Goal: Task Accomplishment & Management: Manage account settings

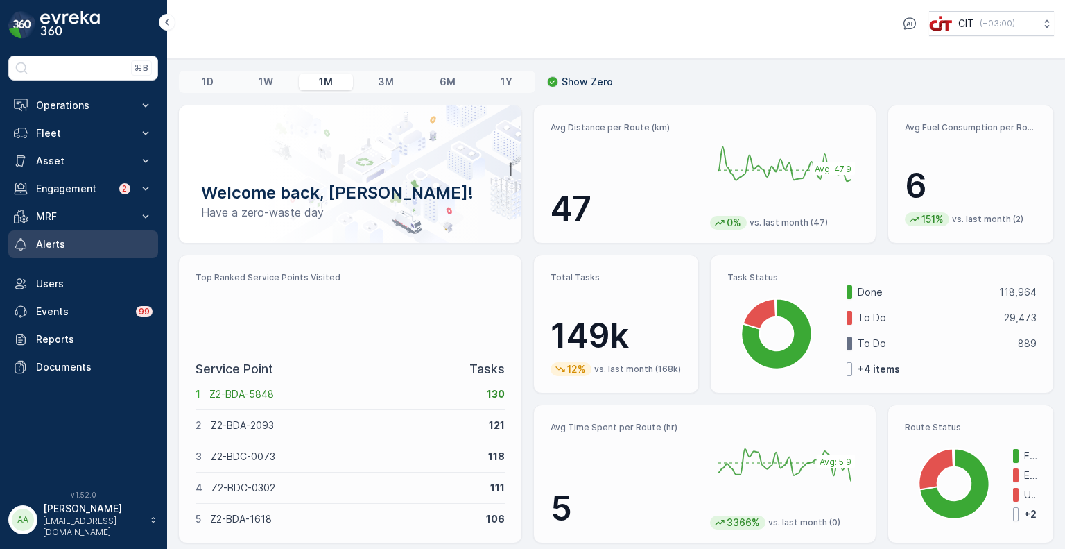
click at [75, 246] on p "Alerts" at bounding box center [94, 244] width 116 height 14
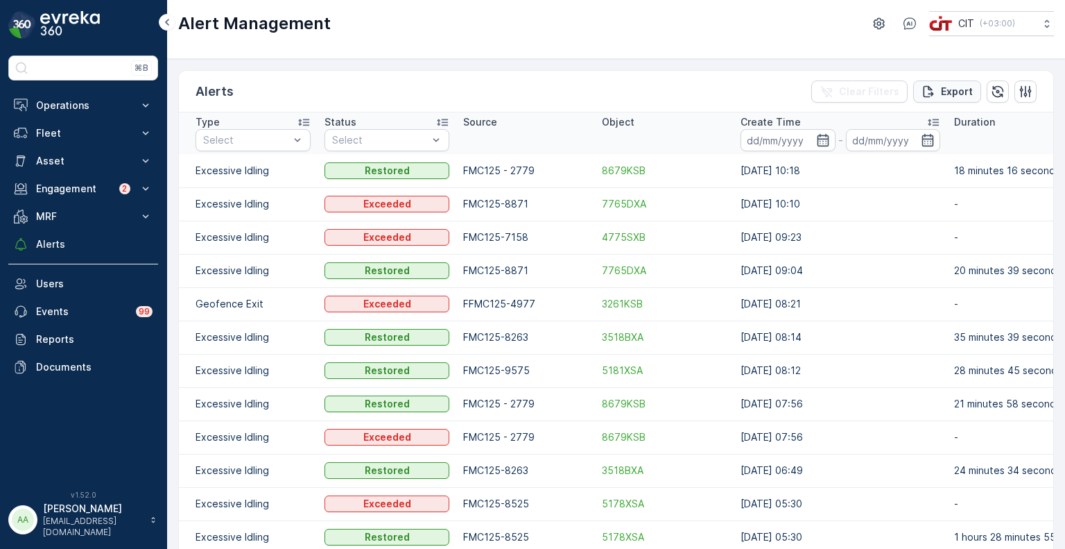
click at [946, 91] on p "Export" at bounding box center [957, 92] width 32 height 14
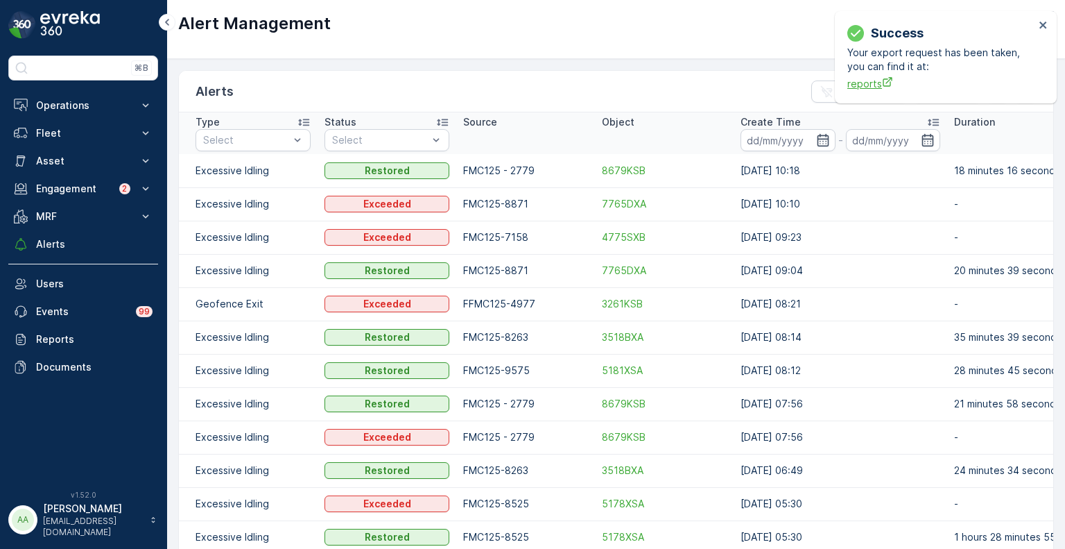
click at [865, 84] on span "reports" at bounding box center [940, 83] width 187 height 15
click at [60, 142] on button "Fleet" at bounding box center [83, 133] width 150 height 28
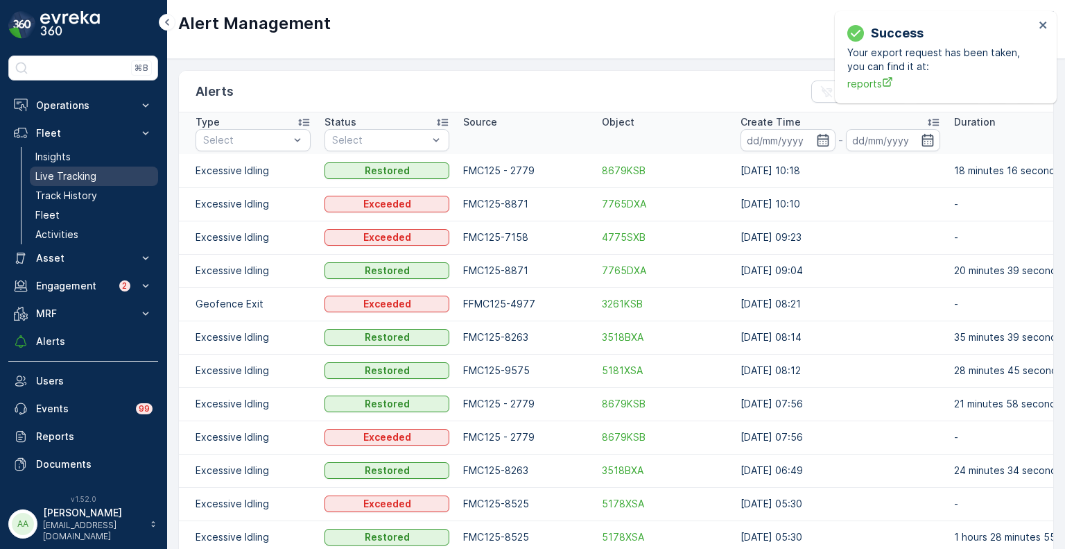
click at [62, 179] on p "Live Tracking" at bounding box center [65, 176] width 61 height 14
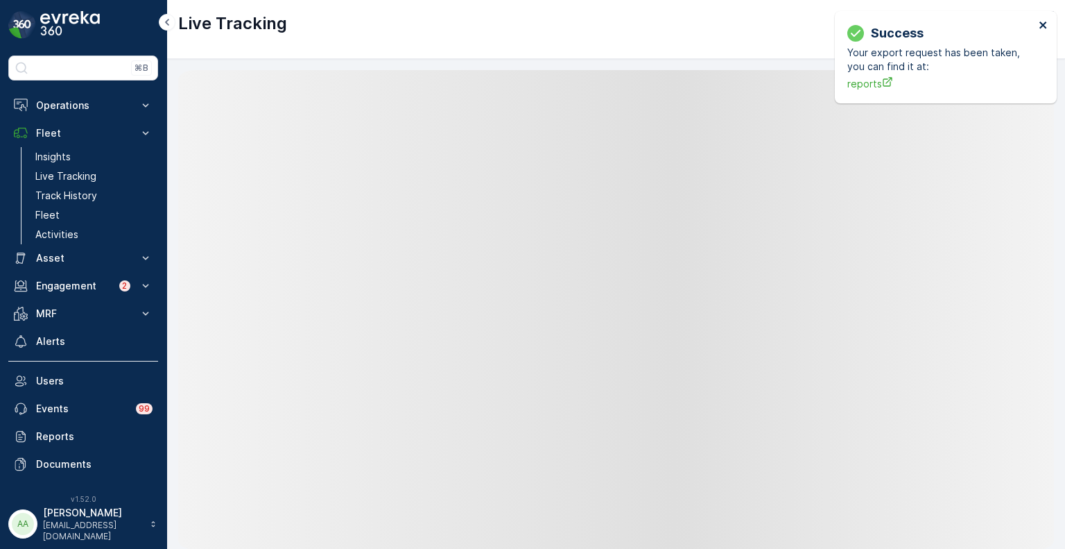
click at [1043, 24] on icon "close" at bounding box center [1042, 24] width 7 height 7
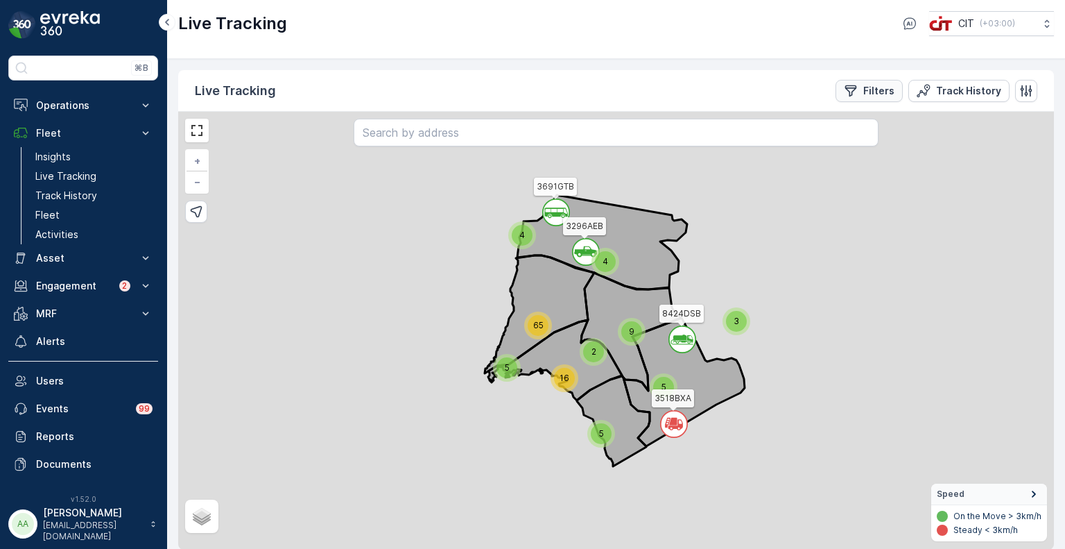
click at [871, 92] on p "Filters" at bounding box center [878, 91] width 31 height 14
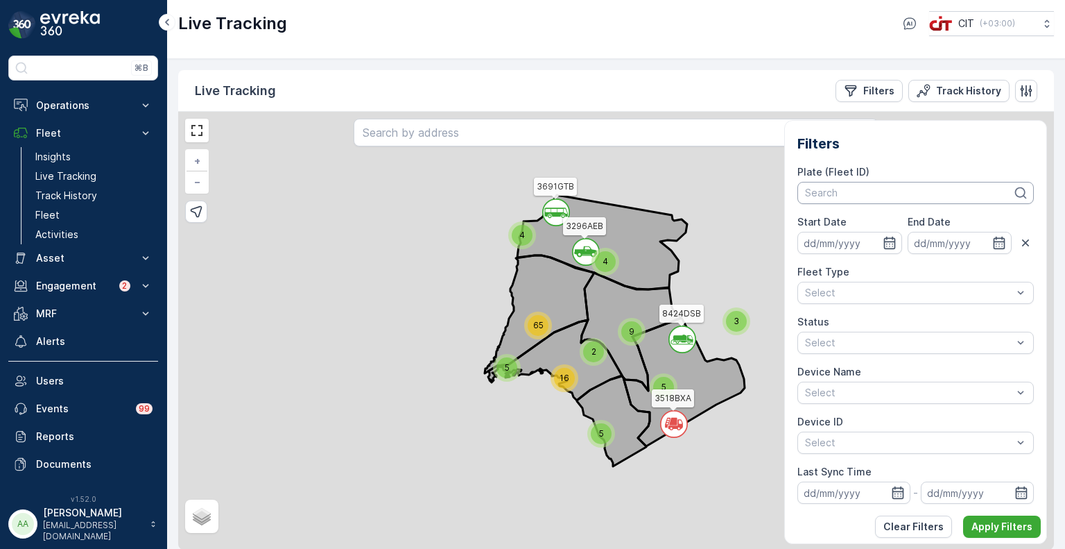
click at [863, 191] on div at bounding box center [909, 192] width 210 height 11
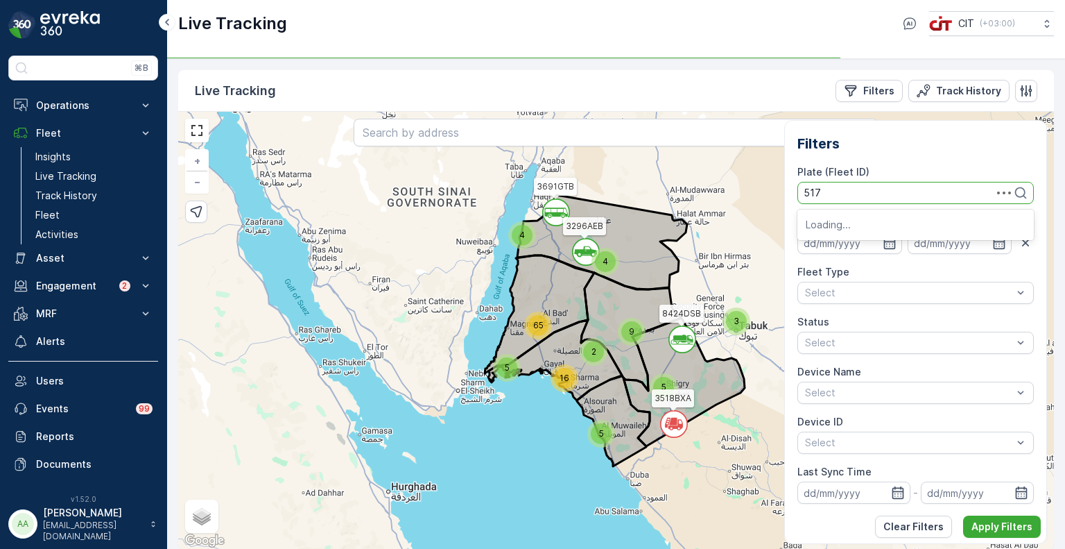
type input "5178"
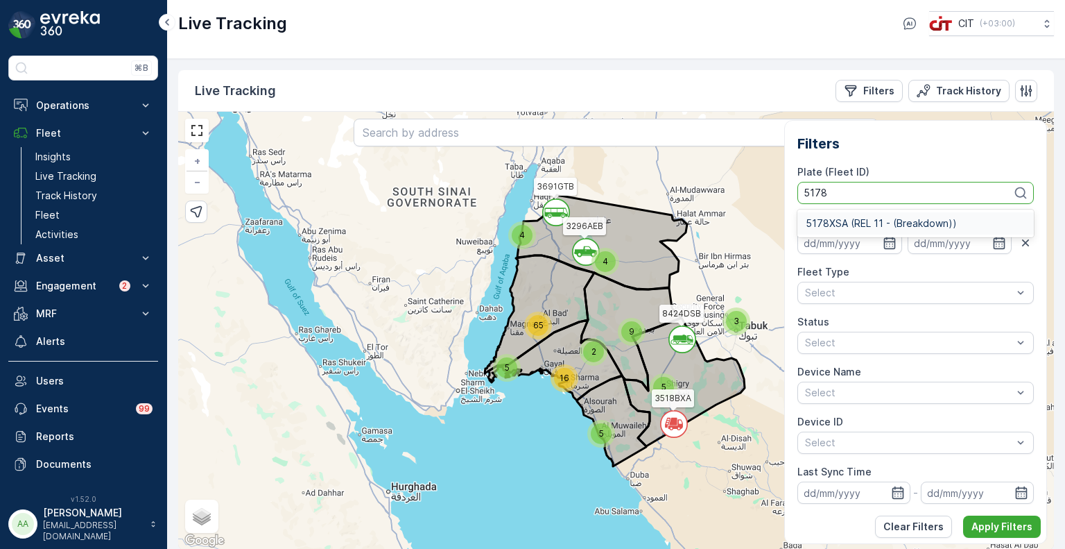
click at [835, 220] on span "5178XSA (REL 11 - (Breakdown))" at bounding box center [881, 223] width 151 height 11
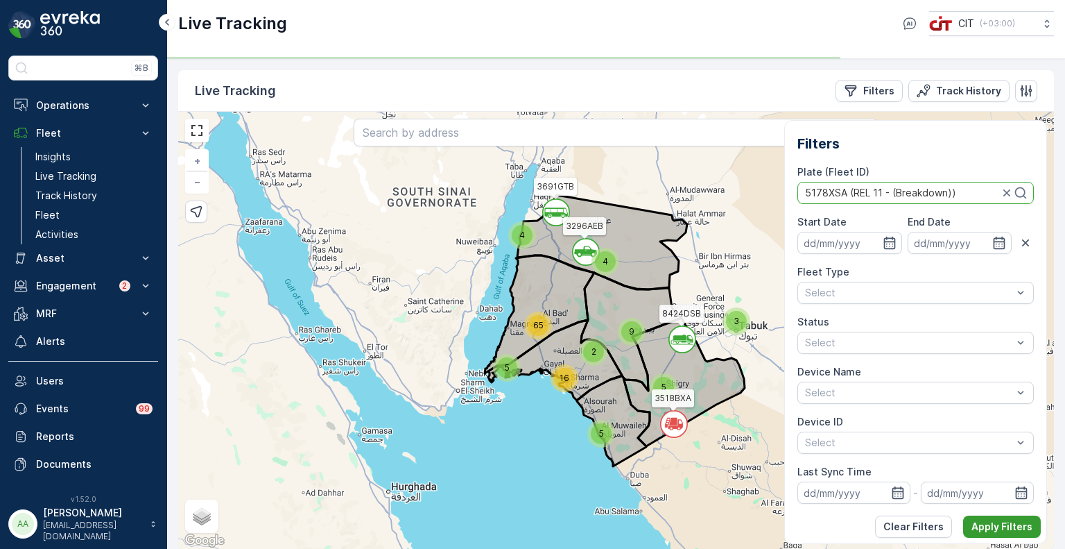
click at [1001, 526] on p "Apply Filters" at bounding box center [1001, 526] width 61 height 14
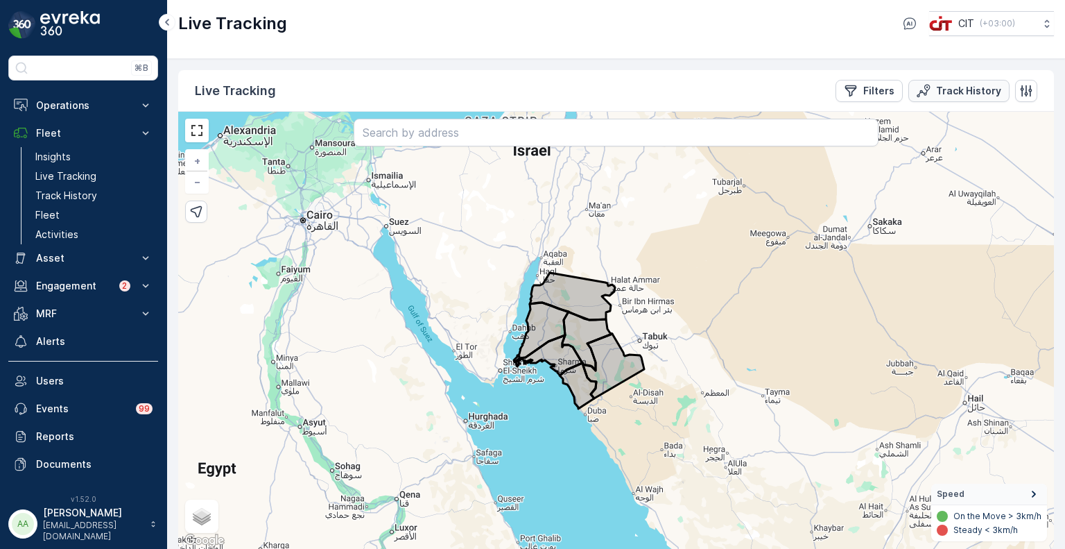
click at [949, 95] on p "Track History" at bounding box center [968, 91] width 65 height 14
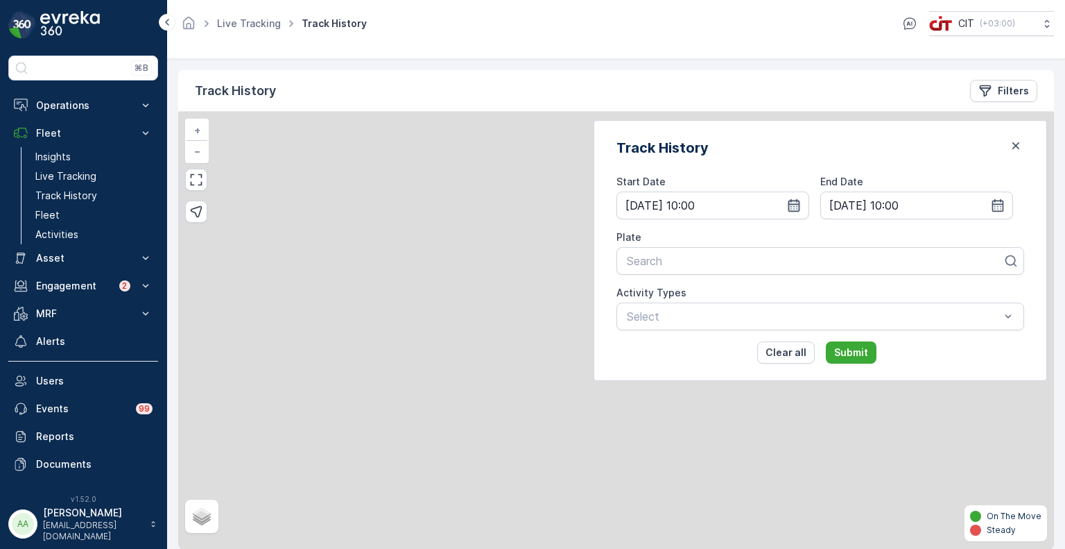
click at [801, 205] on icon "button" at bounding box center [794, 205] width 14 height 14
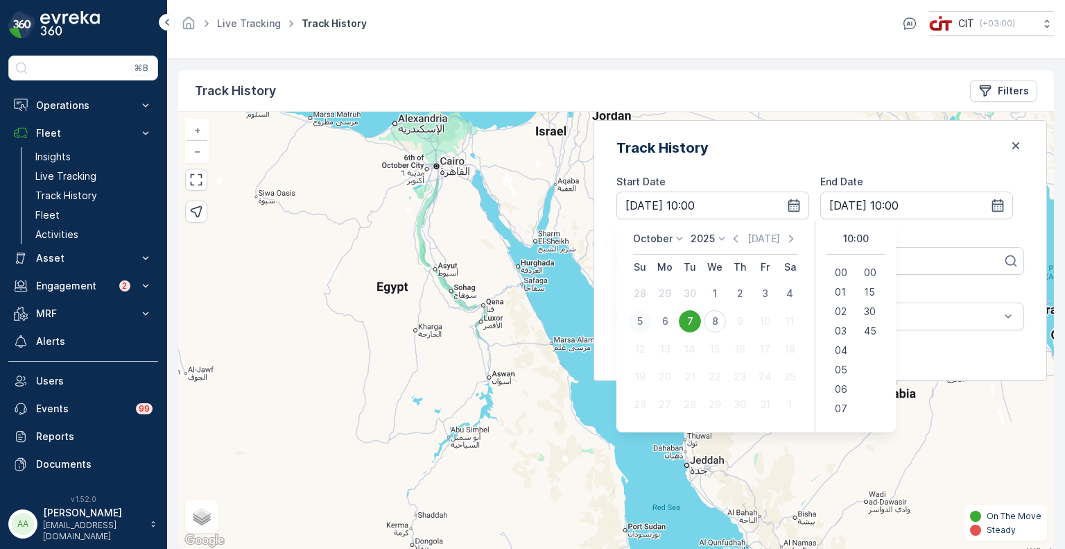
click at [651, 319] on div "5" at bounding box center [640, 321] width 22 height 22
type input "05.10.2025 10:00"
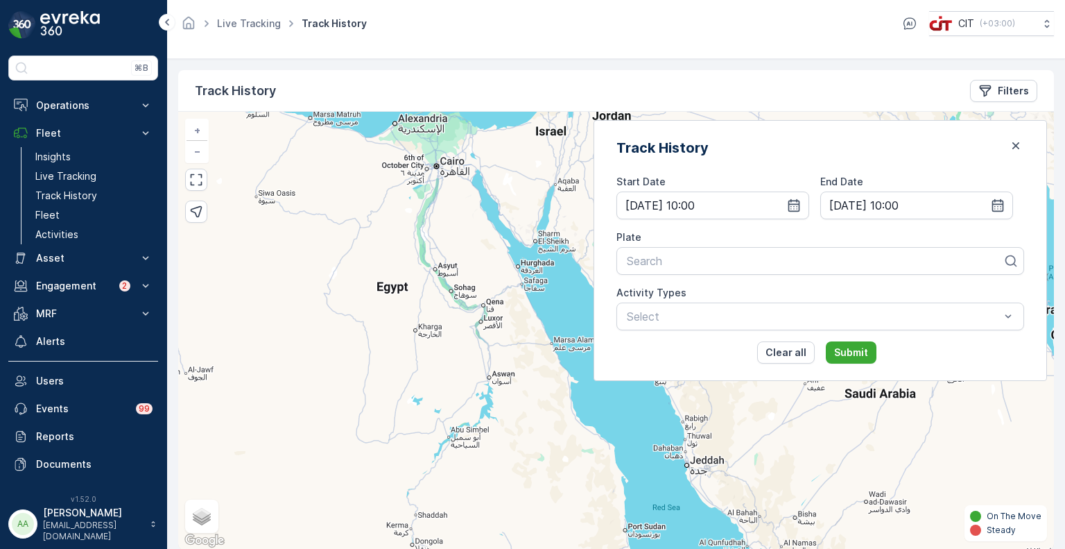
type input "06.10.2025 10:00"
click at [696, 256] on div at bounding box center [814, 260] width 379 height 12
type input "rel 11"
click at [769, 295] on span "5178XSA (REL 11 - (Breakdown))" at bounding box center [710, 294] width 171 height 12
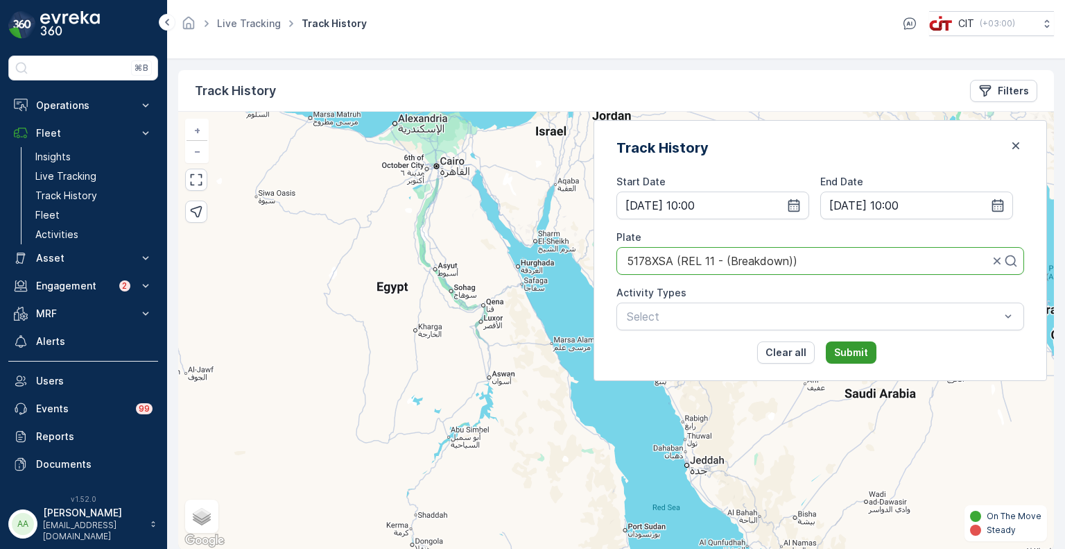
click at [868, 345] on p "Submit" at bounding box center [851, 352] width 34 height 14
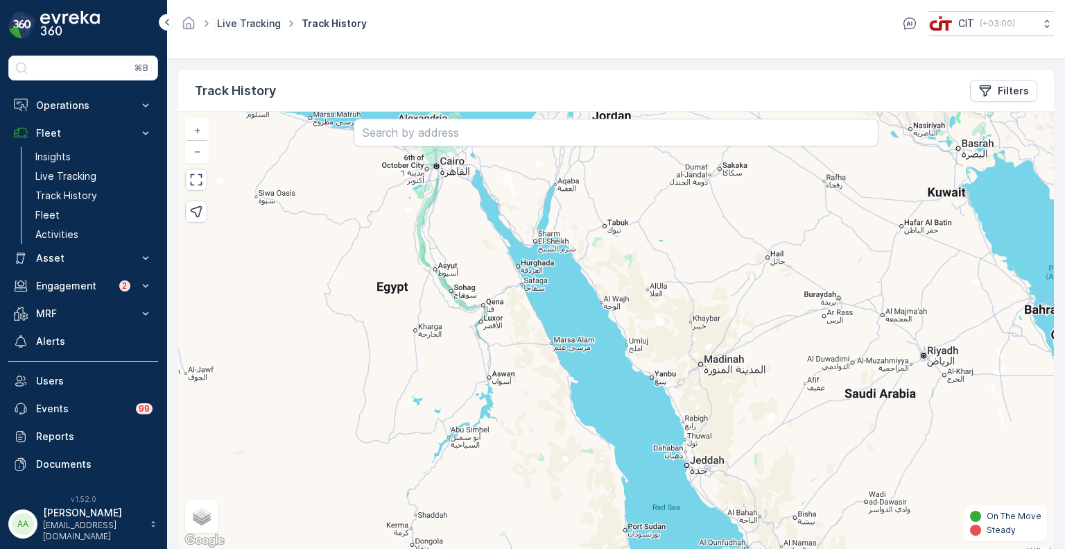
click at [247, 22] on link "Live Tracking" at bounding box center [249, 23] width 64 height 12
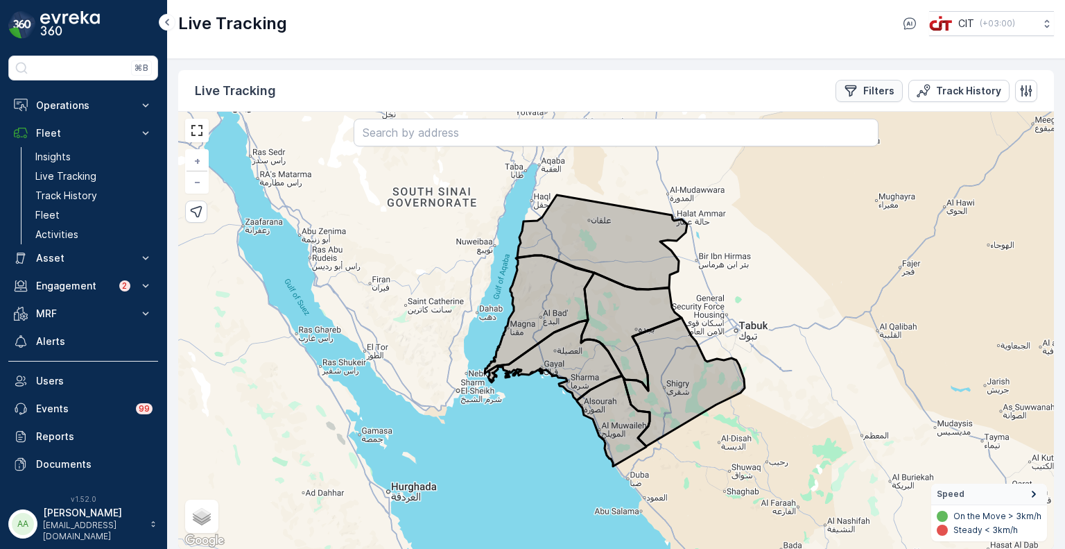
click at [863, 88] on div "Filters" at bounding box center [869, 91] width 51 height 14
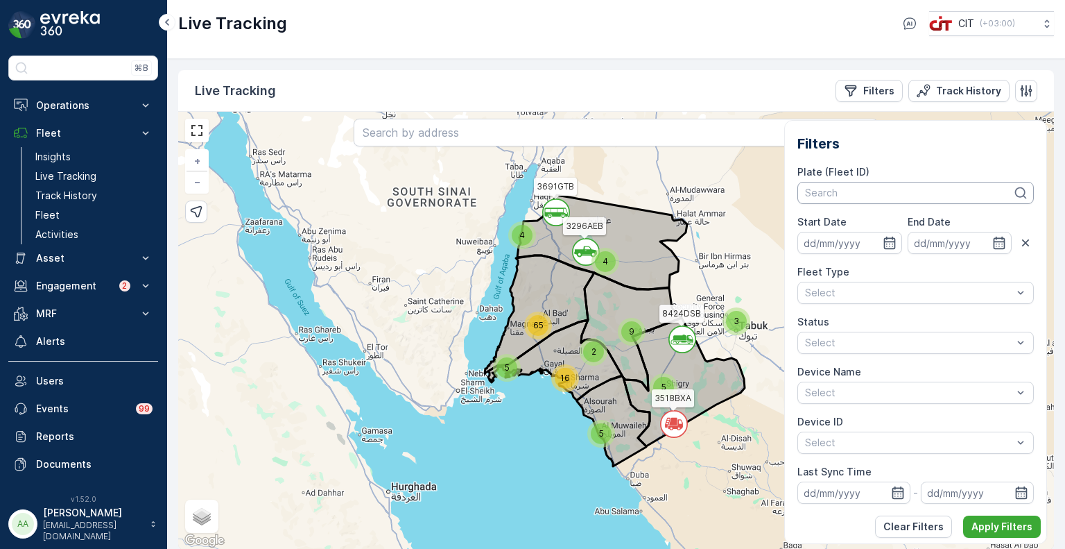
click at [856, 187] on div at bounding box center [909, 192] width 210 height 11
type input "rel 11"
click at [849, 224] on span "5178XSA (REL 11 - (Breakdown))" at bounding box center [881, 223] width 151 height 11
click at [889, 241] on icon "button" at bounding box center [890, 243] width 14 height 14
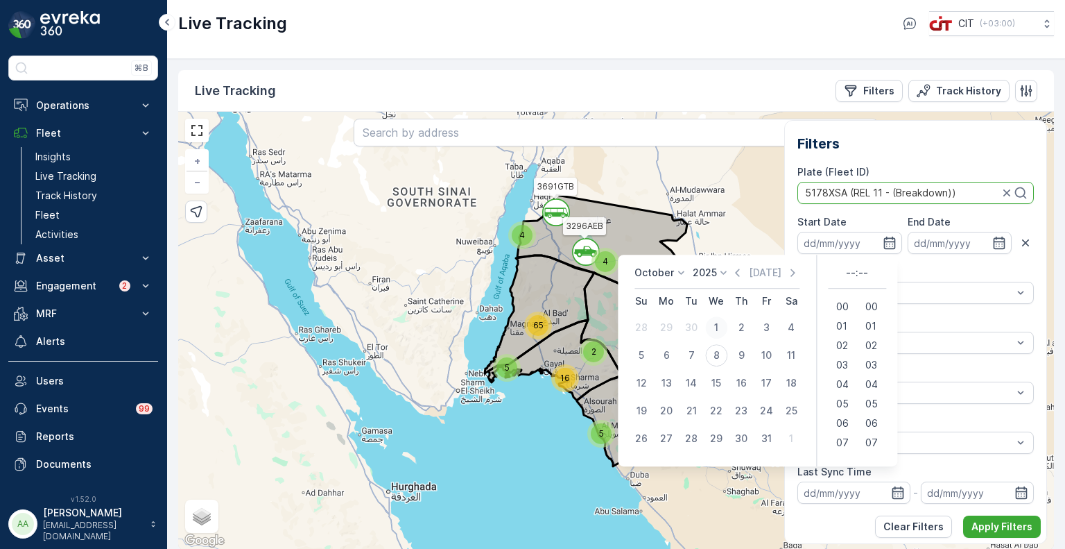
click at [711, 327] on div "1" at bounding box center [716, 327] width 22 height 22
type input "01.10.2025"
click at [993, 243] on icon "button" at bounding box center [999, 243] width 14 height 14
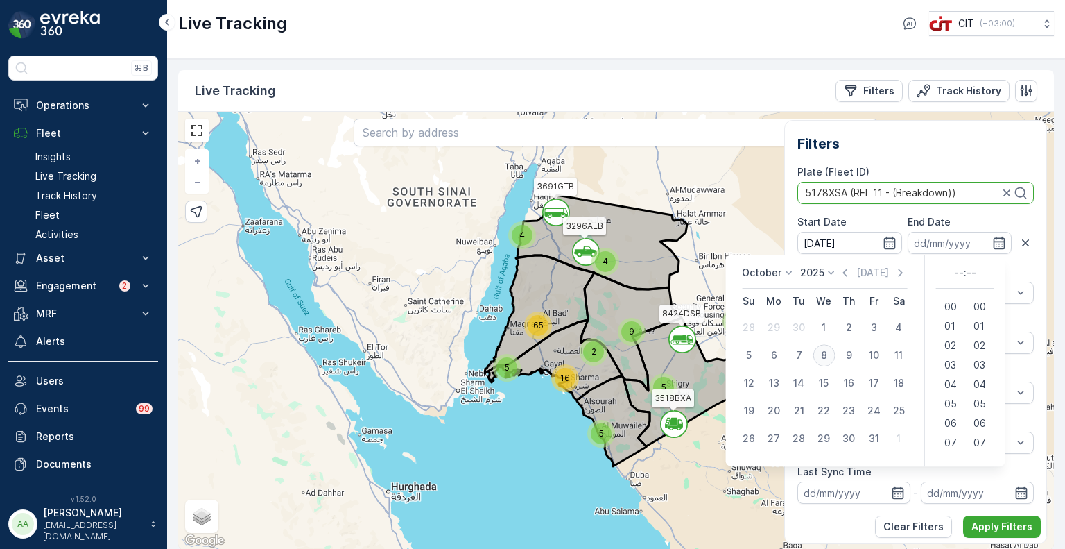
click at [817, 357] on div "8" at bounding box center [824, 355] width 22 height 22
type input "08.10.2025"
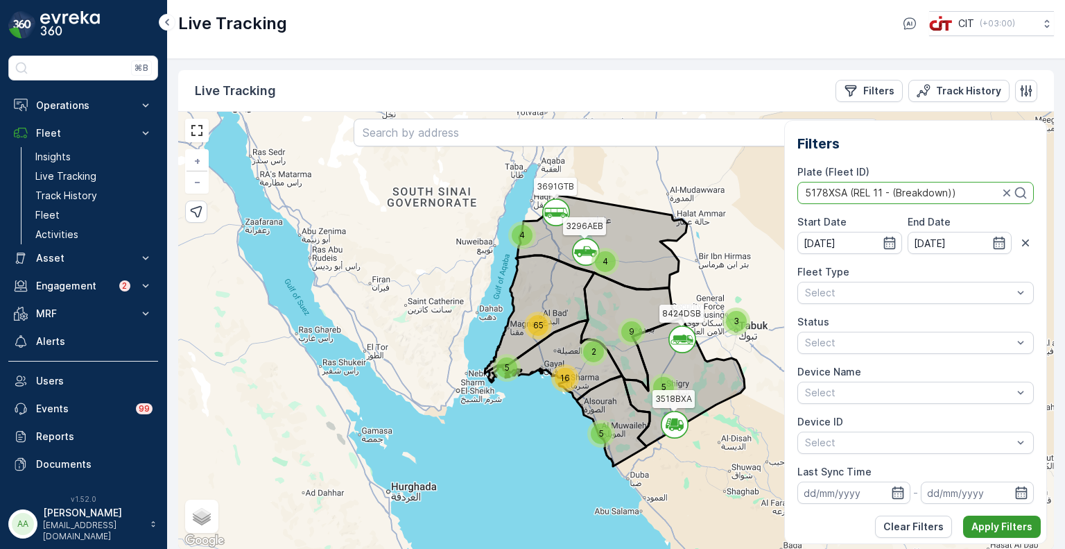
click at [987, 526] on p "Apply Filters" at bounding box center [1001, 526] width 61 height 14
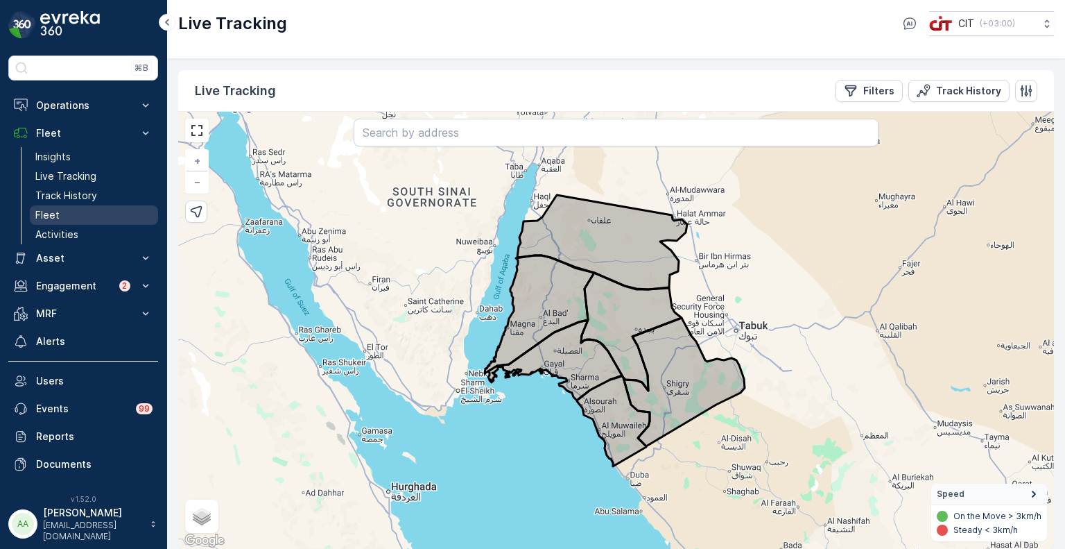
click at [47, 210] on p "Fleet" at bounding box center [47, 215] width 24 height 14
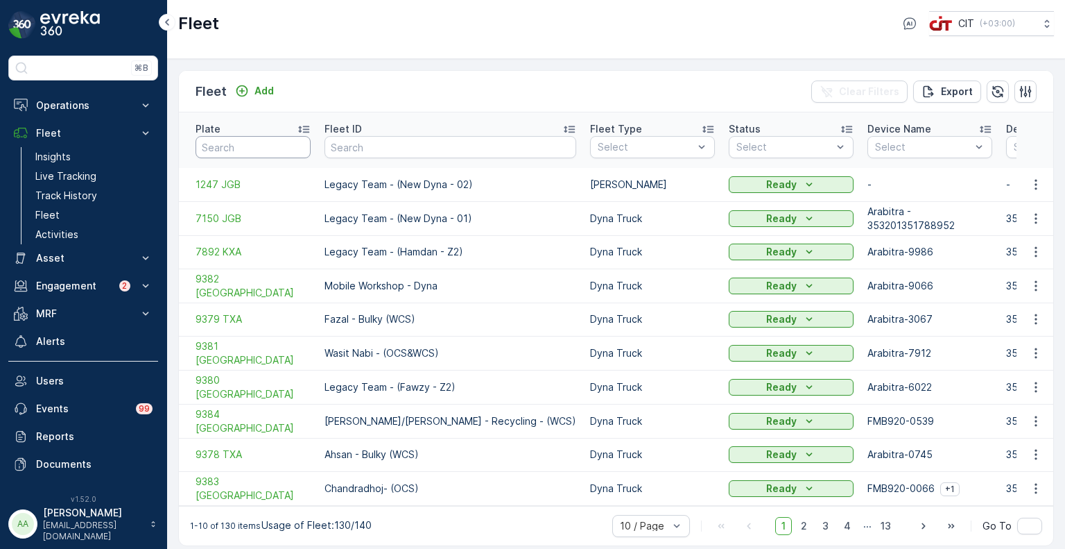
click at [248, 138] on input "text" at bounding box center [253, 147] width 115 height 22
type input "5178"
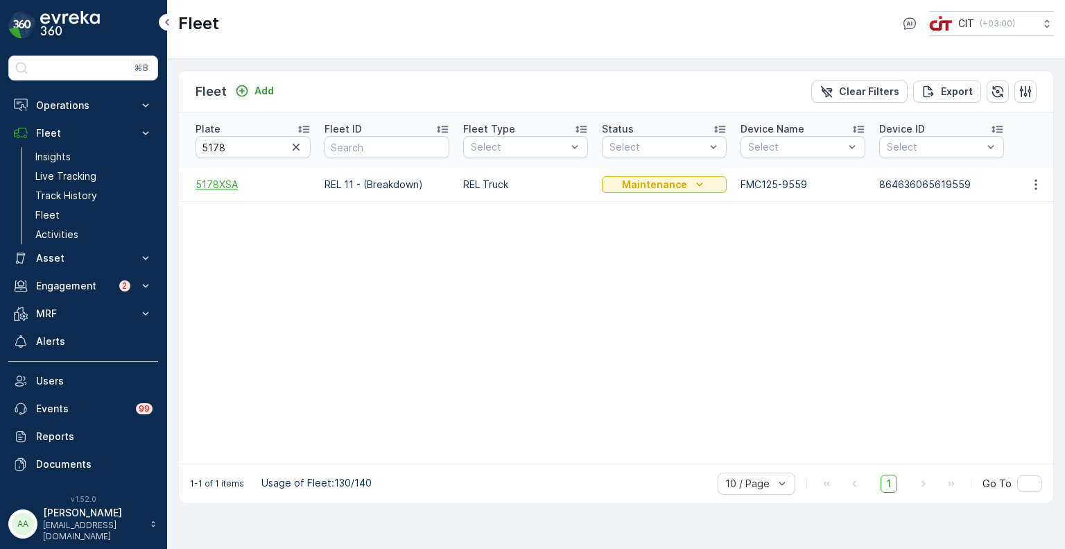
click at [209, 178] on span "5178XSA" at bounding box center [253, 185] width 115 height 14
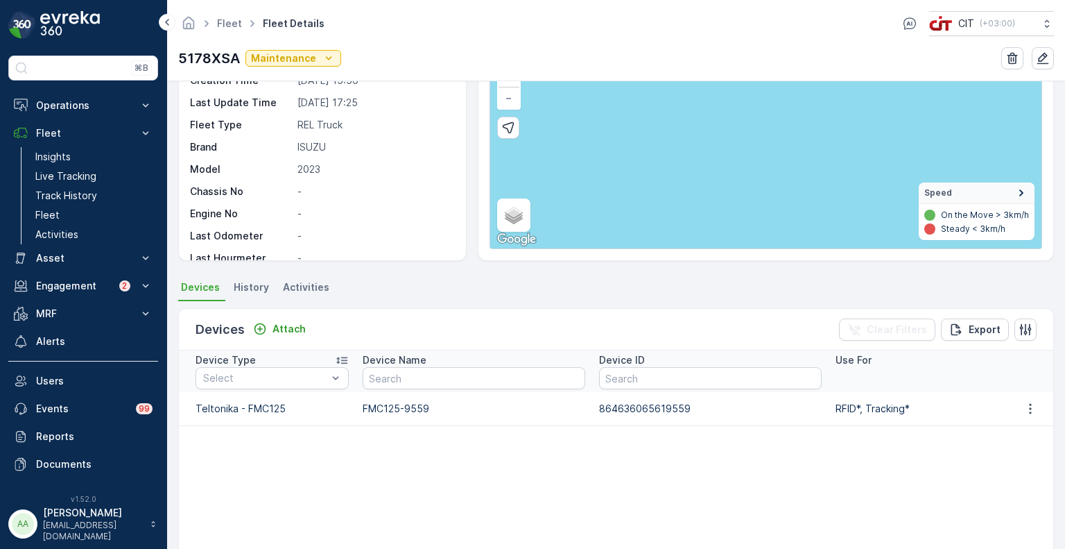
scroll to position [139, 0]
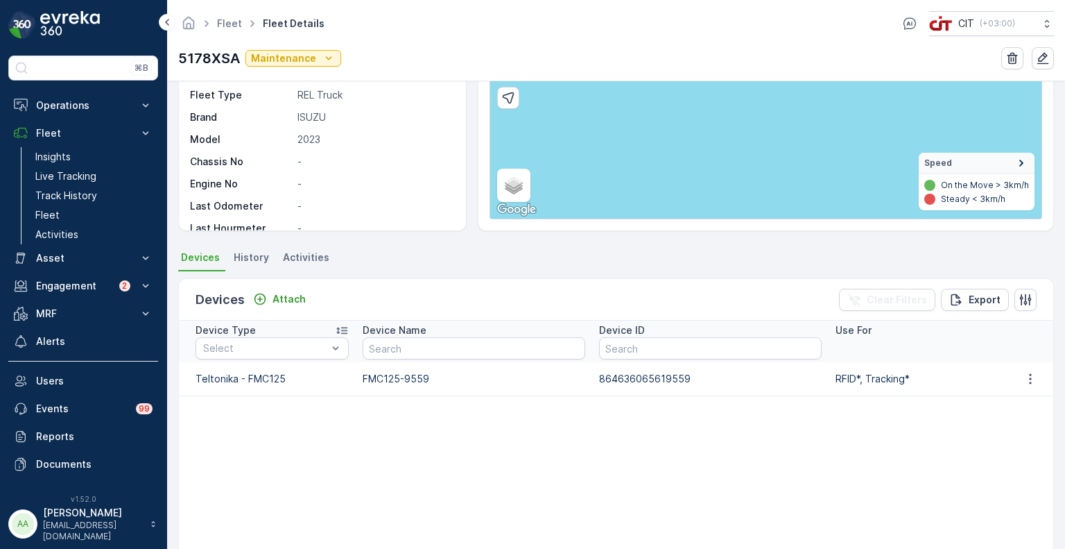
click at [258, 260] on span "History" at bounding box center [251, 257] width 35 height 14
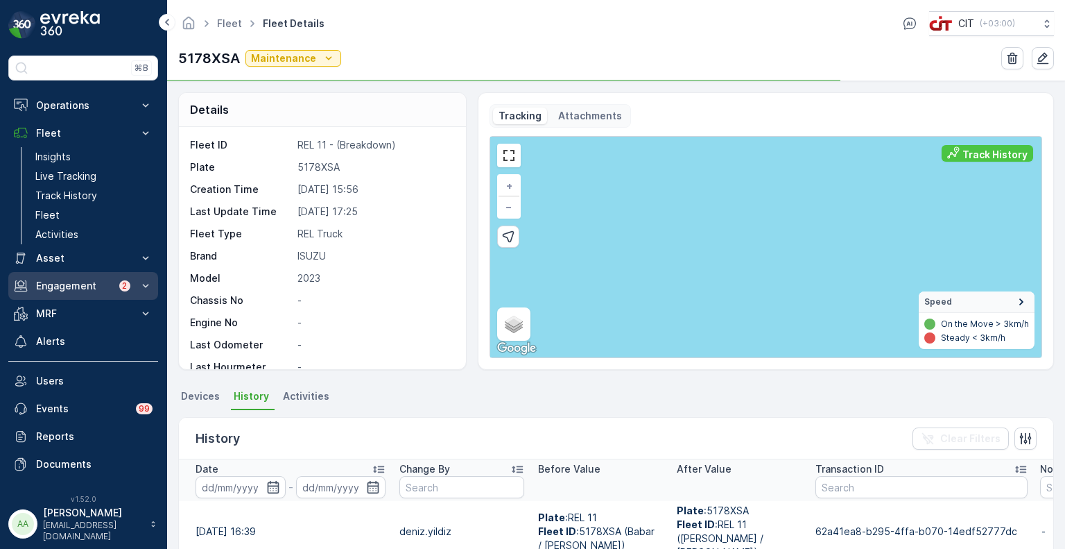
click at [80, 284] on p "Engagement" at bounding box center [73, 286] width 75 height 14
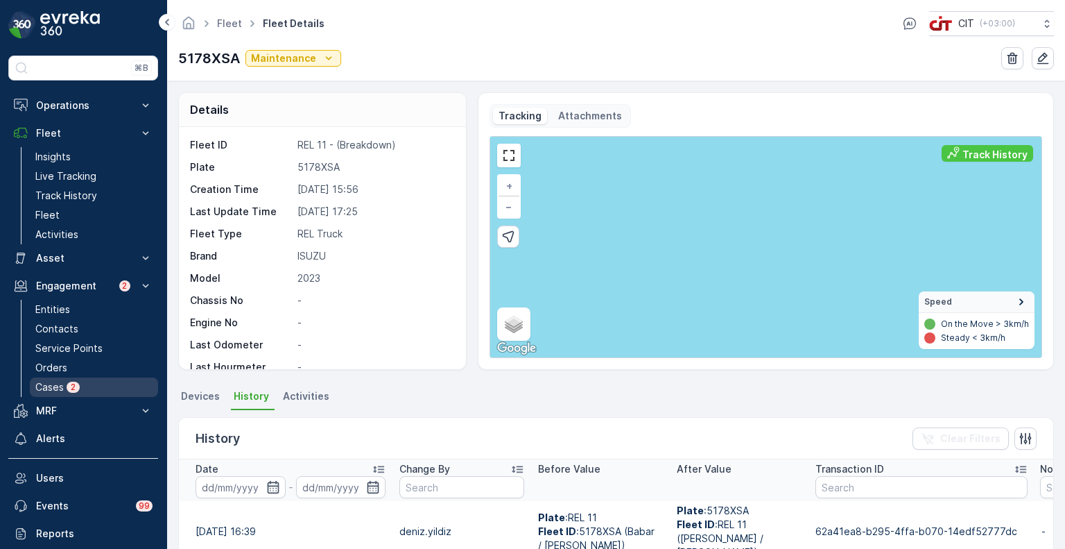
click at [60, 386] on p "Cases" at bounding box center [49, 387] width 28 height 14
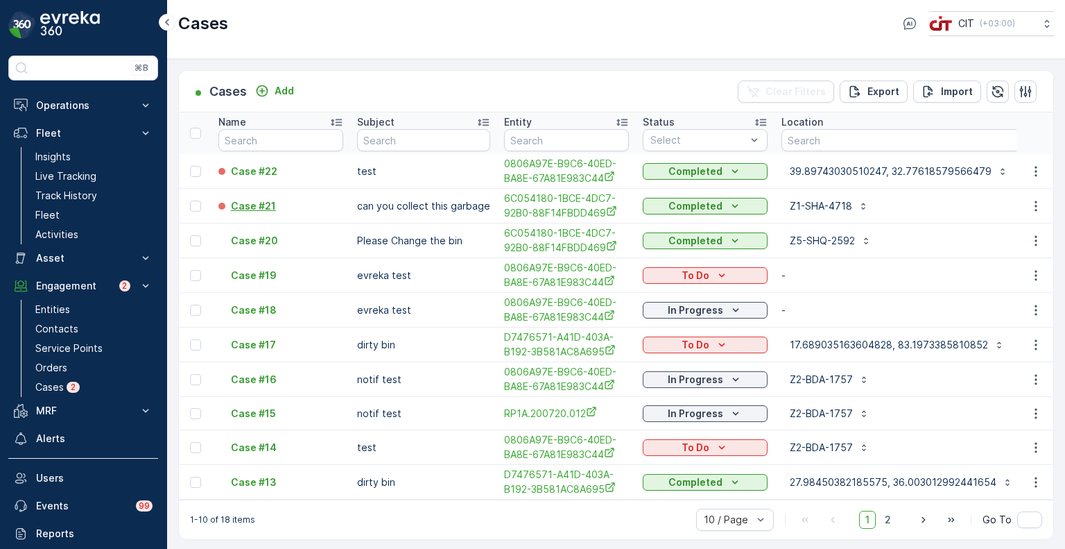
click at [252, 203] on p "Case #21" at bounding box center [253, 206] width 45 height 14
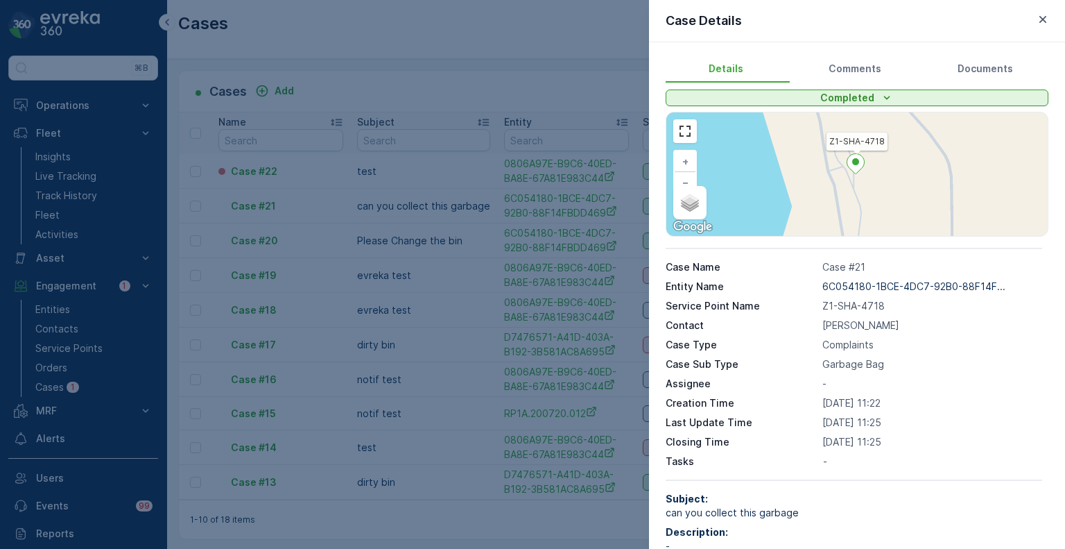
click at [251, 177] on div at bounding box center [532, 274] width 1065 height 549
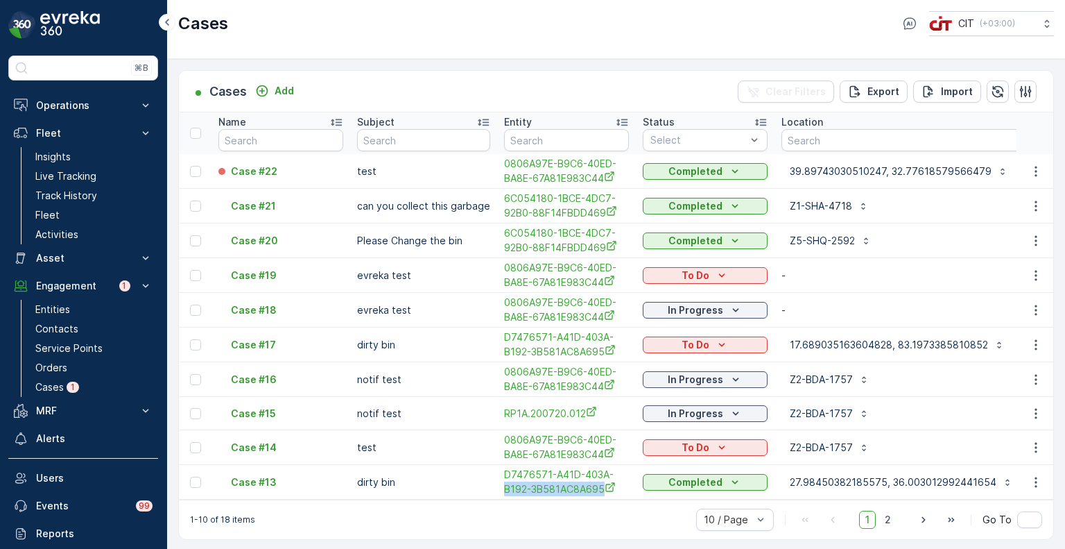
drag, startPoint x: 496, startPoint y: 496, endPoint x: 607, endPoint y: 493, distance: 110.3
click at [607, 493] on td "D7476571-A41D-403A-B192-3B581AC8A695" at bounding box center [566, 482] width 139 height 35
click at [54, 282] on p "Engagement" at bounding box center [73, 286] width 75 height 14
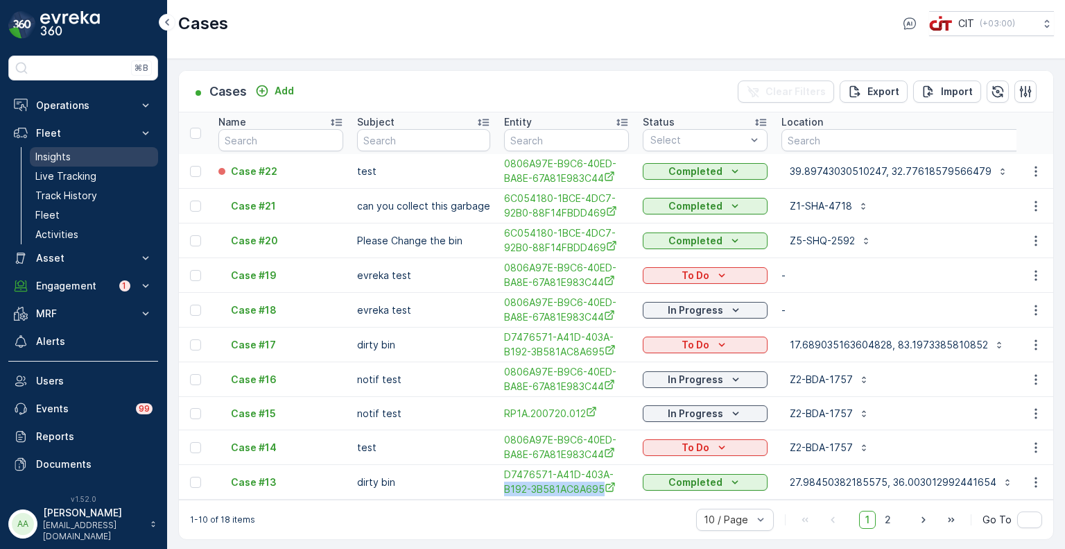
click at [56, 159] on p "Insights" at bounding box center [52, 157] width 35 height 14
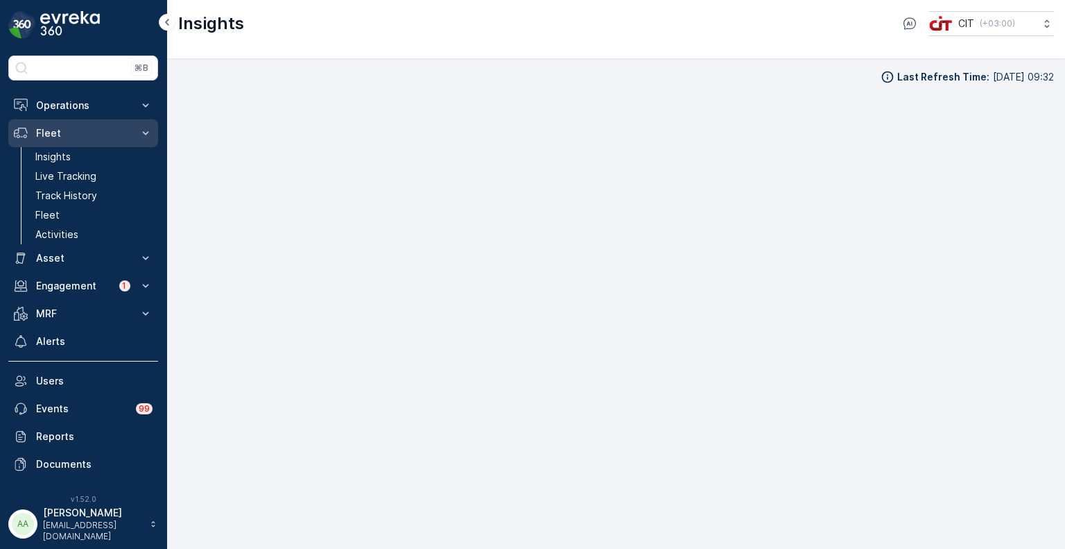
click at [49, 132] on p "Fleet" at bounding box center [83, 133] width 94 height 14
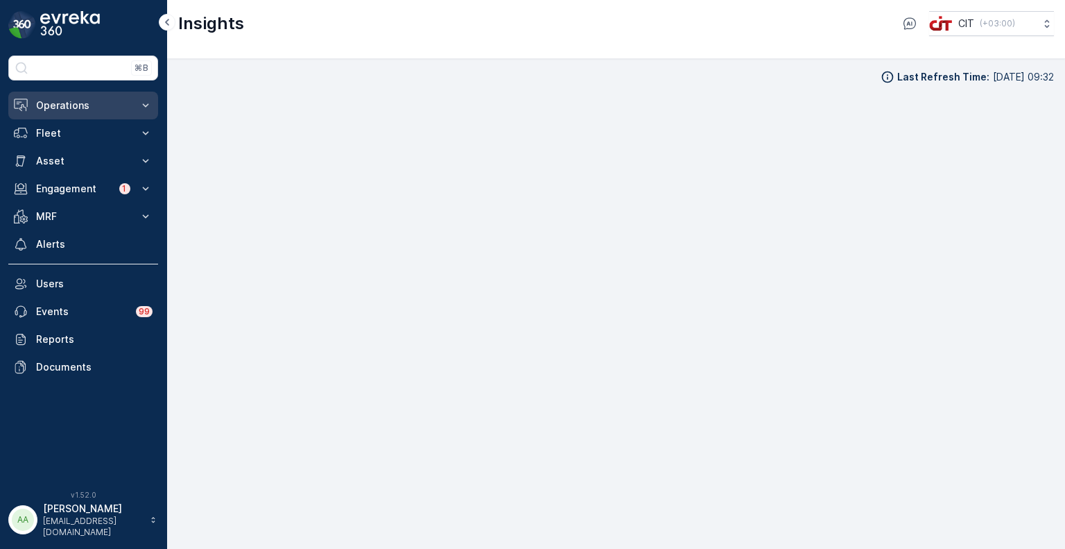
click at [67, 100] on p "Operations" at bounding box center [83, 105] width 94 height 14
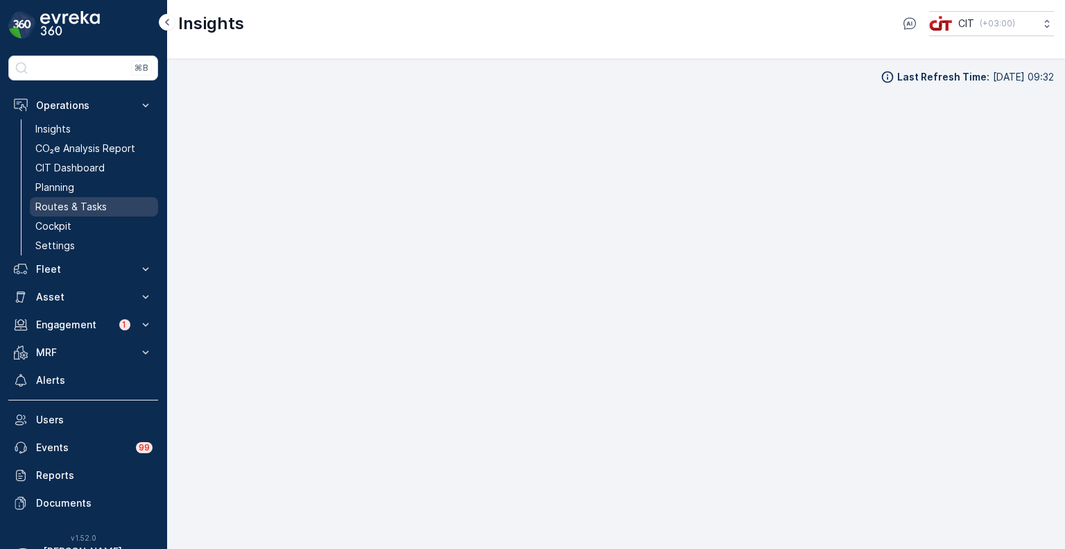
click at [69, 205] on p "Routes & Tasks" at bounding box center [70, 207] width 71 height 14
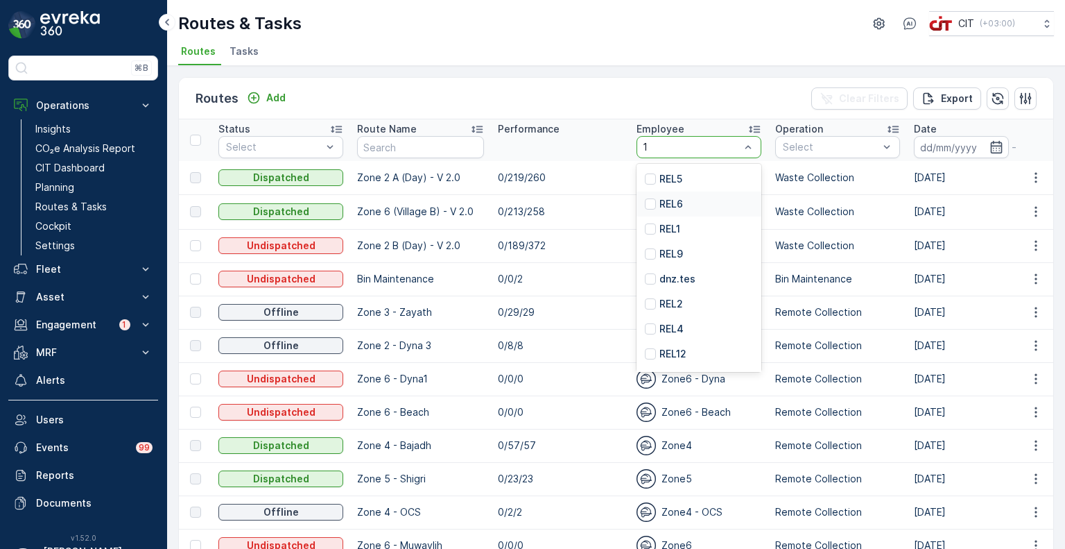
type input "12"
click at [686, 176] on p "REL12" at bounding box center [672, 179] width 27 height 14
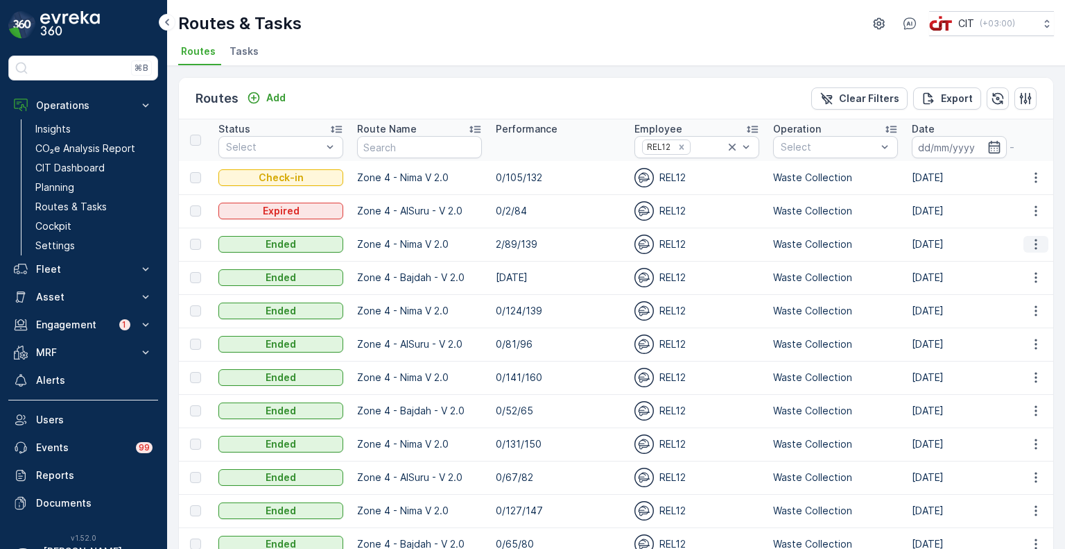
click at [1032, 241] on icon "button" at bounding box center [1036, 244] width 14 height 14
click at [1011, 269] on span "See More Details" at bounding box center [1003, 264] width 80 height 14
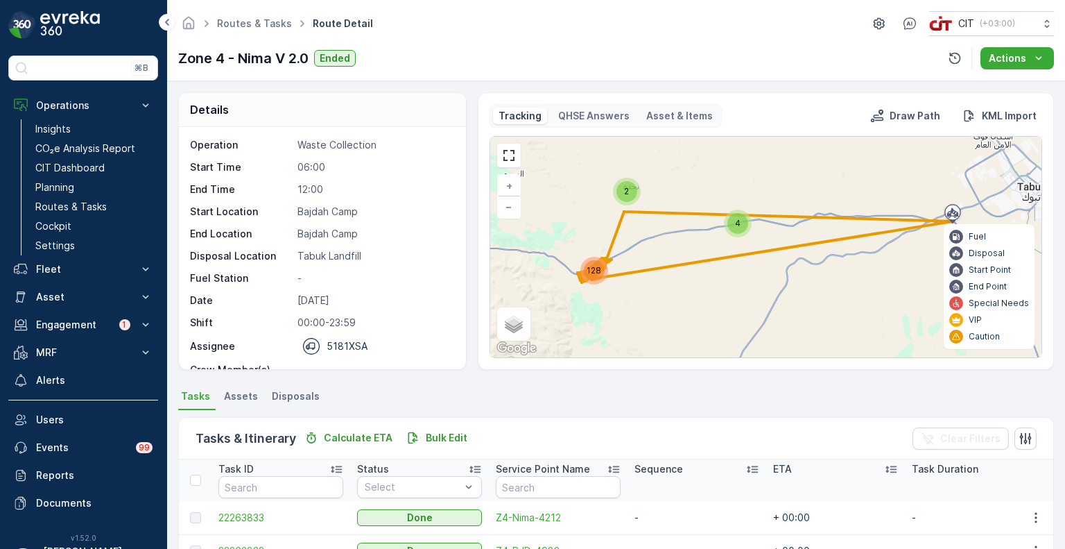
click at [519, 157] on div "5 2 128 4 + − Satellite Roadmap Terrain Hybrid Leaflet Keyboard shortcuts Map D…" at bounding box center [765, 247] width 551 height 221
click at [512, 157] on link at bounding box center [509, 155] width 21 height 21
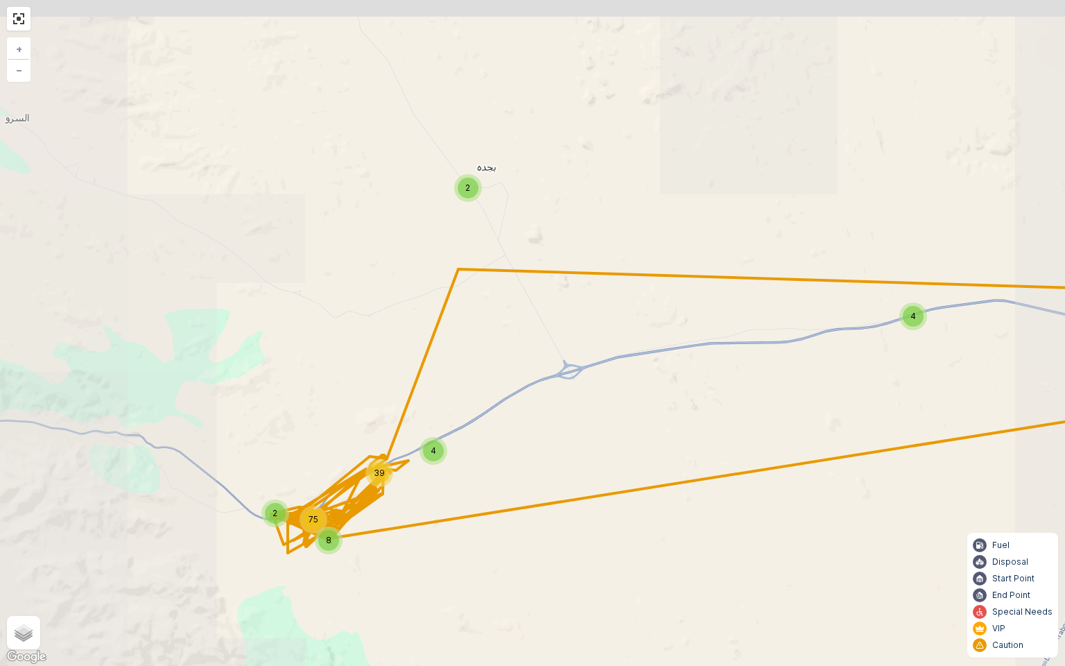
drag, startPoint x: 613, startPoint y: 361, endPoint x: 623, endPoint y: 398, distance: 38.7
click at [623, 398] on div "5 2 8 2 75 4 39 4 + − Satellite Roadmap Terrain Hybrid Leaflet Keyboard shortcu…" at bounding box center [532, 333] width 1065 height 666
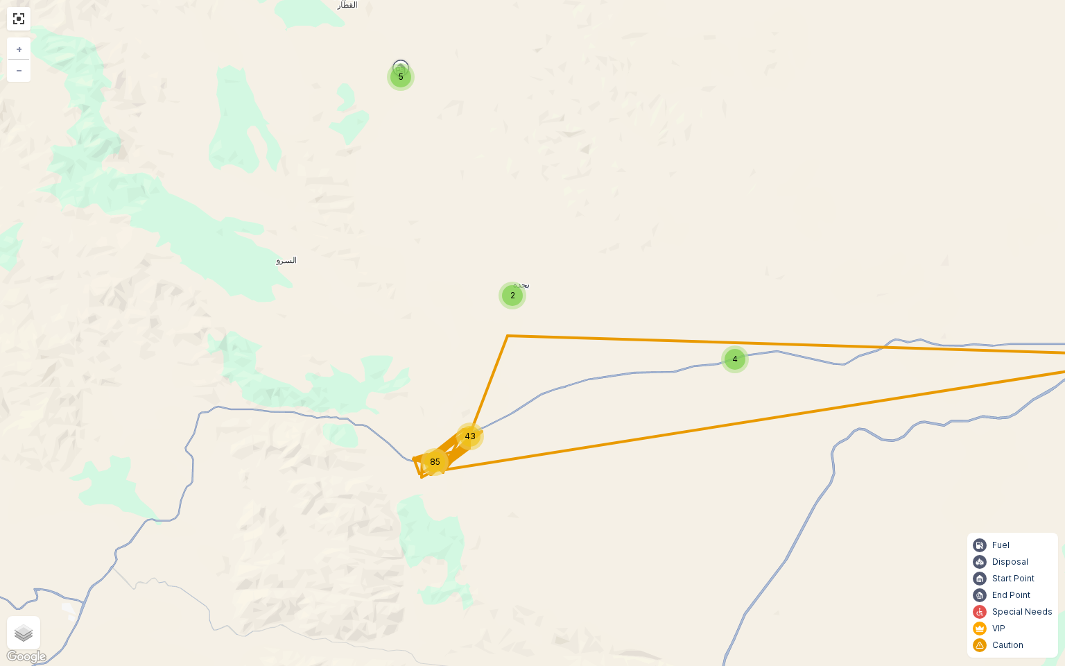
drag, startPoint x: 452, startPoint y: 269, endPoint x: 476, endPoint y: 310, distance: 47.2
click at [476, 310] on div "5 2 85 43 4 + − Satellite Roadmap Terrain Hybrid Leaflet Keyboard shortcuts Map…" at bounding box center [532, 333] width 1065 height 666
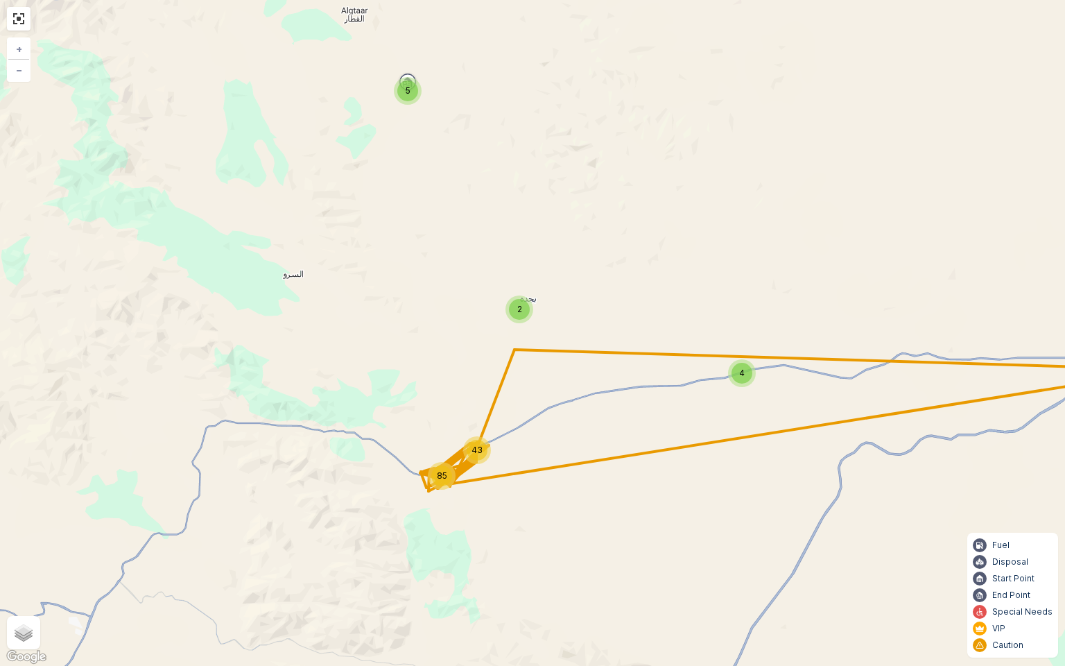
click at [404, 85] on div "5" at bounding box center [407, 90] width 21 height 21
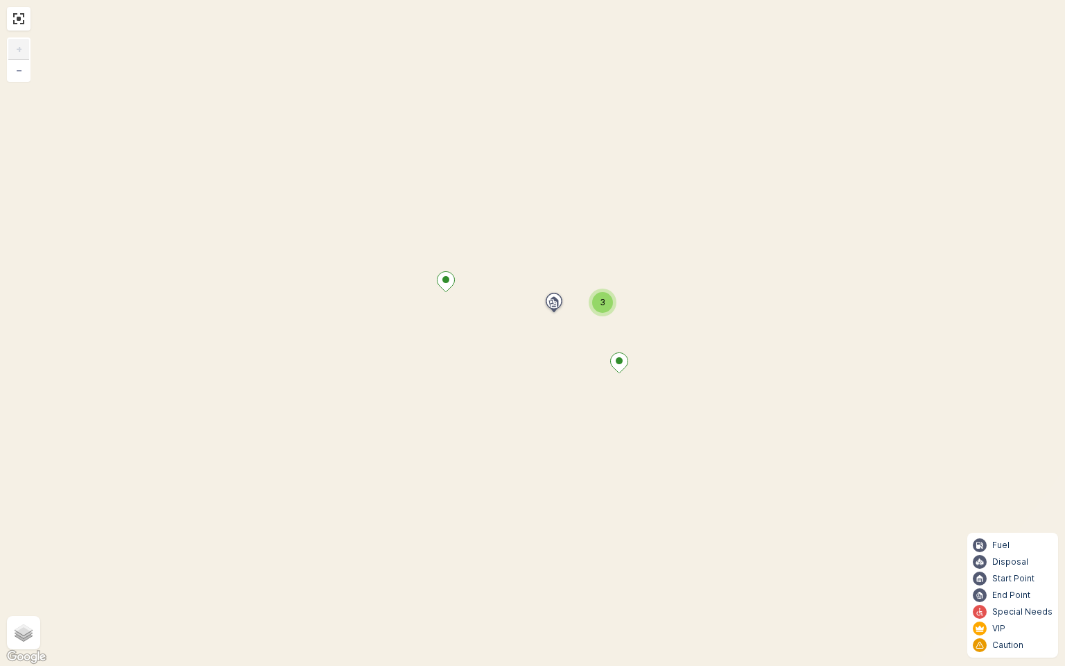
click at [448, 288] on icon at bounding box center [446, 282] width 17 height 20
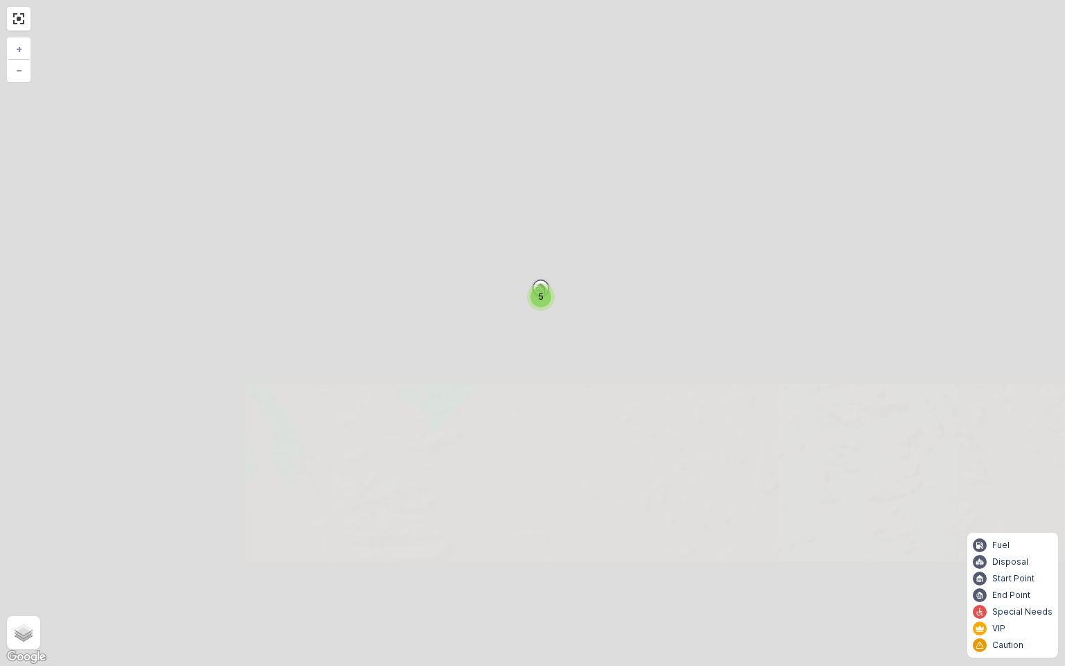
drag, startPoint x: 640, startPoint y: 502, endPoint x: 603, endPoint y: 283, distance: 222.3
click at [605, 284] on div "5 2 8 2 75 4 39 4 + − Satellite Roadmap Terrain Hybrid Leaflet Keyboard shortcu…" at bounding box center [532, 333] width 1065 height 666
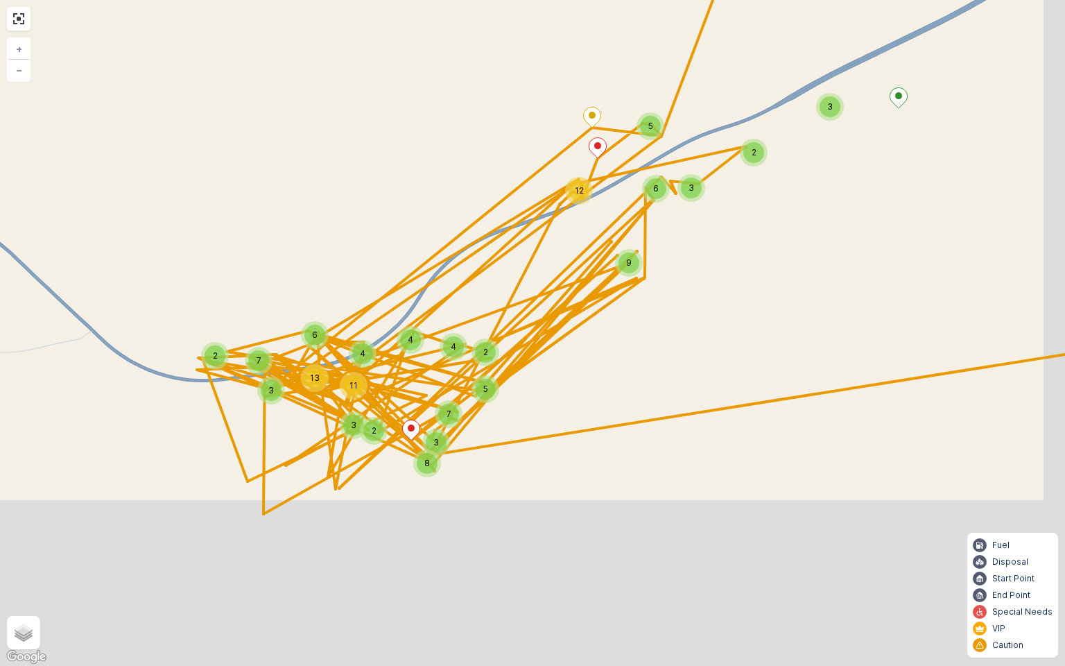
drag, startPoint x: 607, startPoint y: 488, endPoint x: 562, endPoint y: 303, distance: 190.4
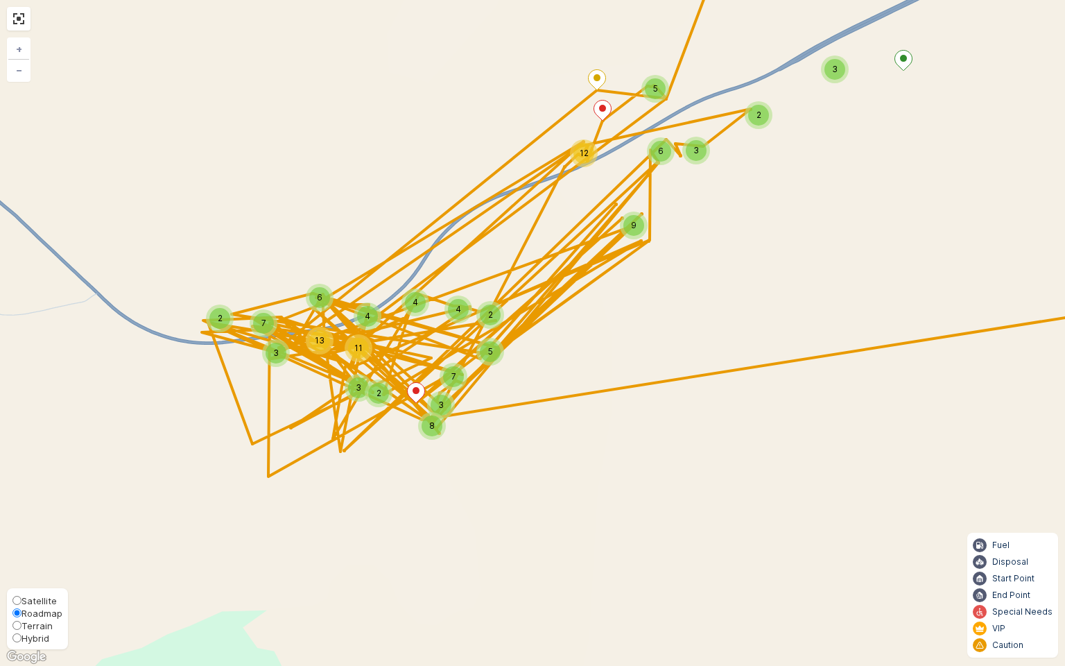
click at [25, 548] on div "Satellite Roadmap Terrain Hybrid" at bounding box center [37, 618] width 61 height 61
click at [33, 548] on span "Hybrid" at bounding box center [35, 637] width 28 height 11
click at [21, 548] on input "Hybrid" at bounding box center [16, 637] width 9 height 9
radio input "true"
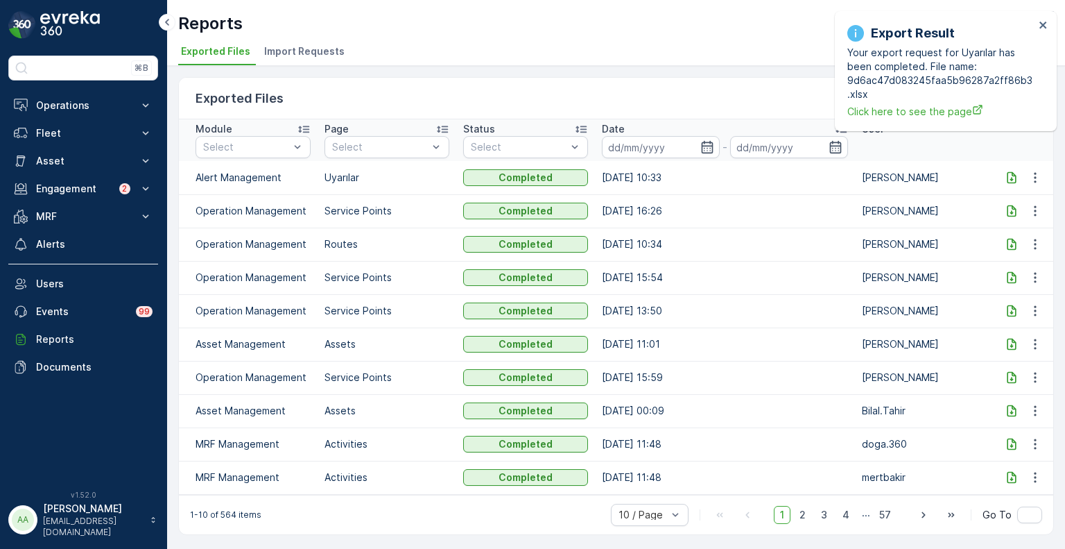
click at [876, 119] on div "Export Result Your export request for Uyarılar has been completed. File name: 9…" at bounding box center [941, 70] width 196 height 103
click at [879, 112] on span "Click here to see the page" at bounding box center [940, 111] width 187 height 15
click at [76, 242] on p "Alerts" at bounding box center [94, 244] width 116 height 14
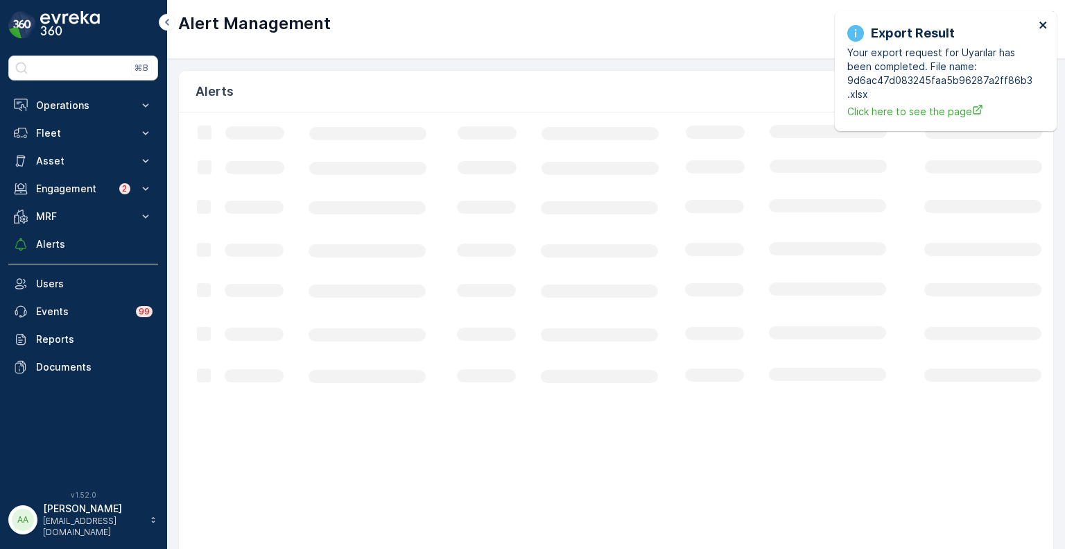
click at [1042, 21] on icon "close" at bounding box center [1044, 24] width 10 height 11
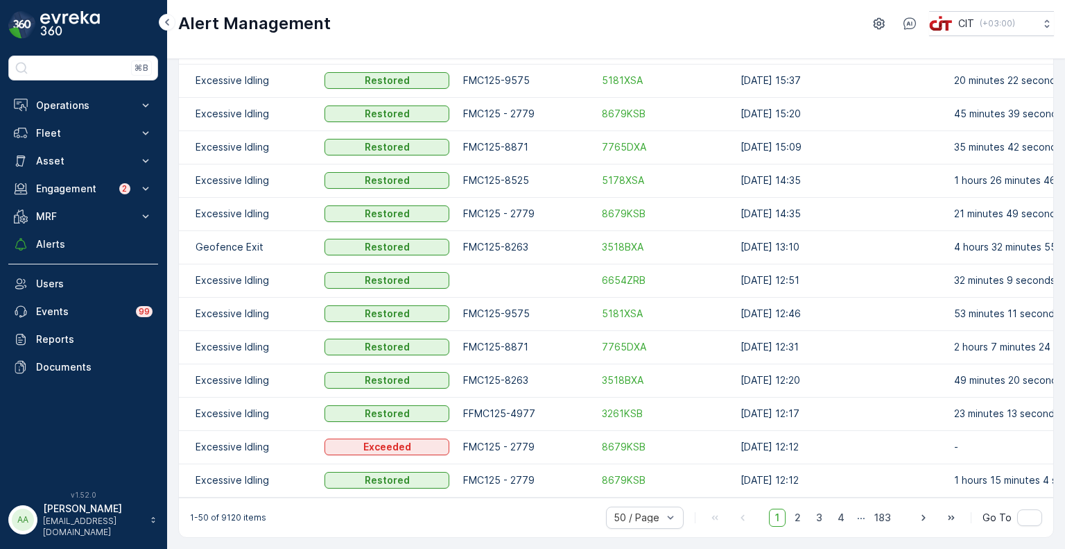
scroll to position [1326, 0]
click at [802, 524] on span "2" at bounding box center [797, 517] width 19 height 18
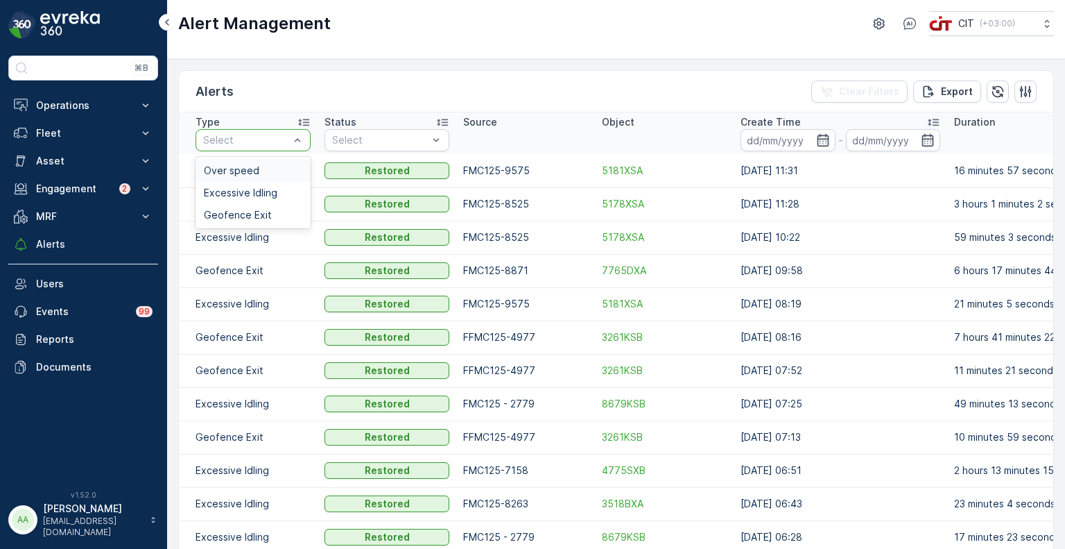
click at [232, 174] on span "Over speed" at bounding box center [231, 170] width 55 height 11
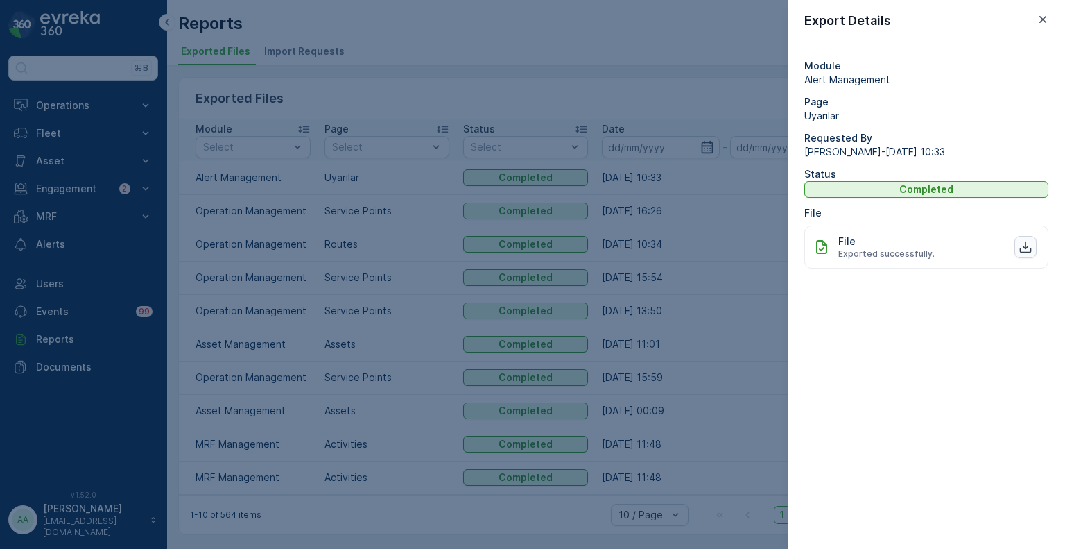
click at [1029, 250] on icon "button" at bounding box center [1026, 247] width 14 height 14
click at [72, 184] on div at bounding box center [532, 274] width 1065 height 549
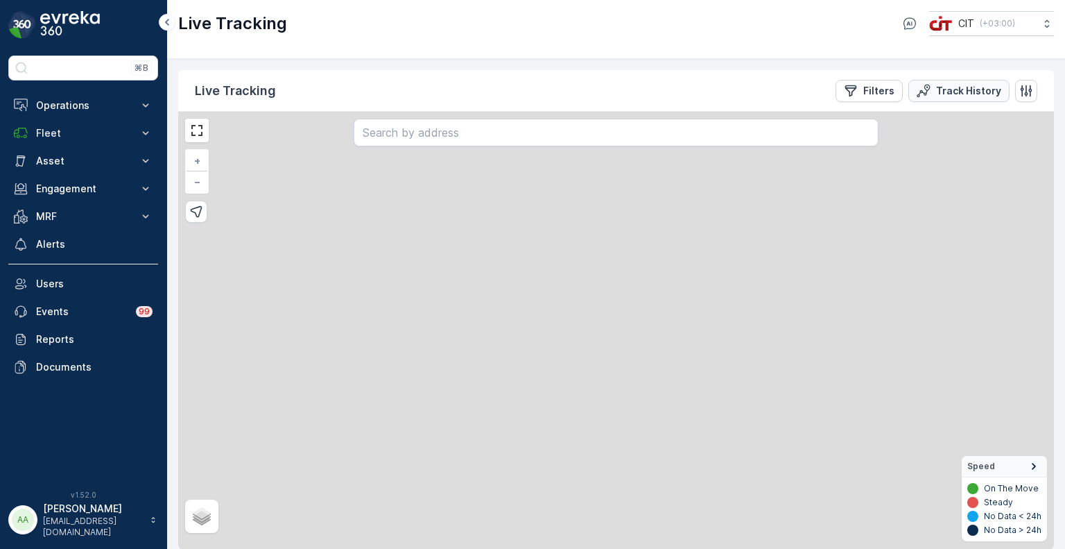
click at [940, 88] on p "Track History" at bounding box center [968, 91] width 65 height 14
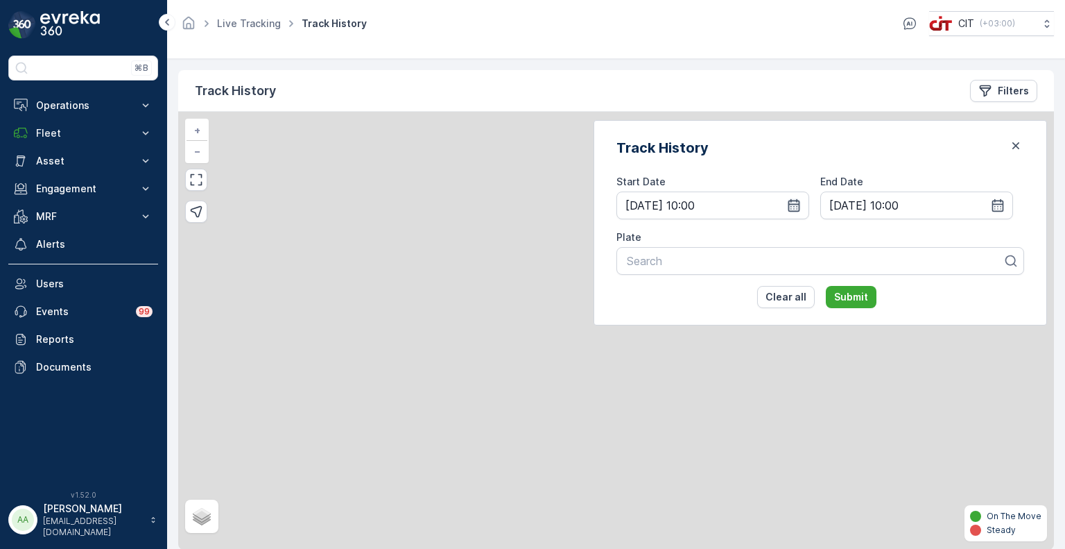
click at [800, 207] on icon "button" at bounding box center [794, 205] width 12 height 12
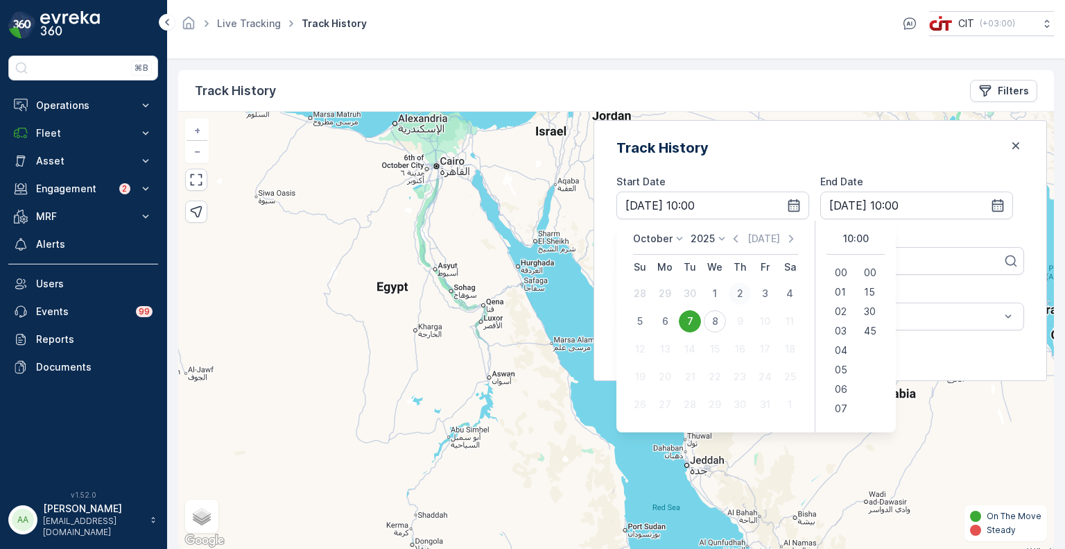
click at [751, 288] on div "2" at bounding box center [740, 293] width 22 height 22
type input "02.10.2025 10:00"
type input "03.10.2025 10:00"
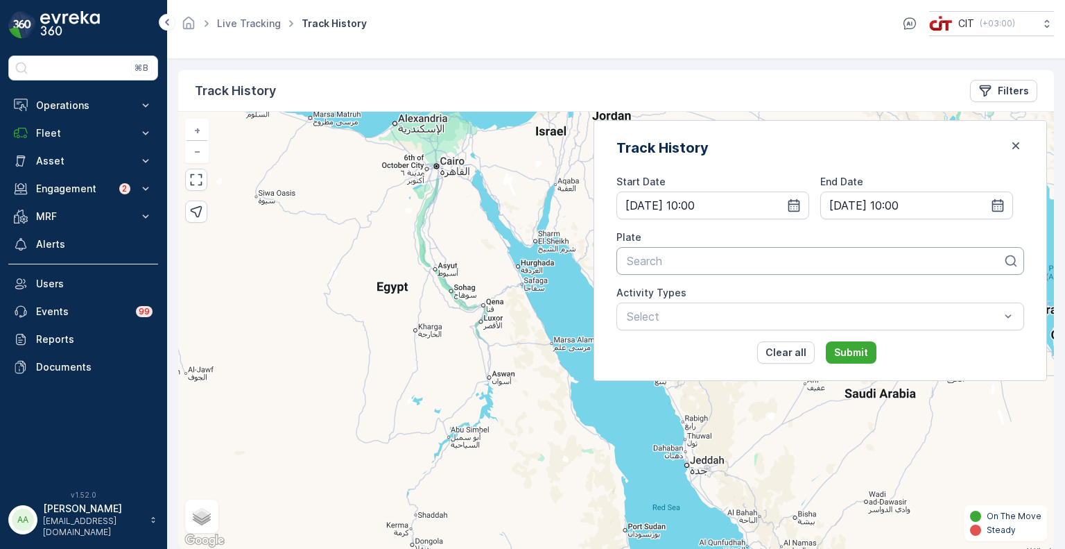
click at [707, 261] on div at bounding box center [814, 260] width 379 height 12
type input "rel 11"
click at [702, 293] on span "5178XSA (REL 11 - (Breakdown))" at bounding box center [710, 294] width 171 height 12
click at [868, 352] on p "Submit" at bounding box center [851, 352] width 34 height 14
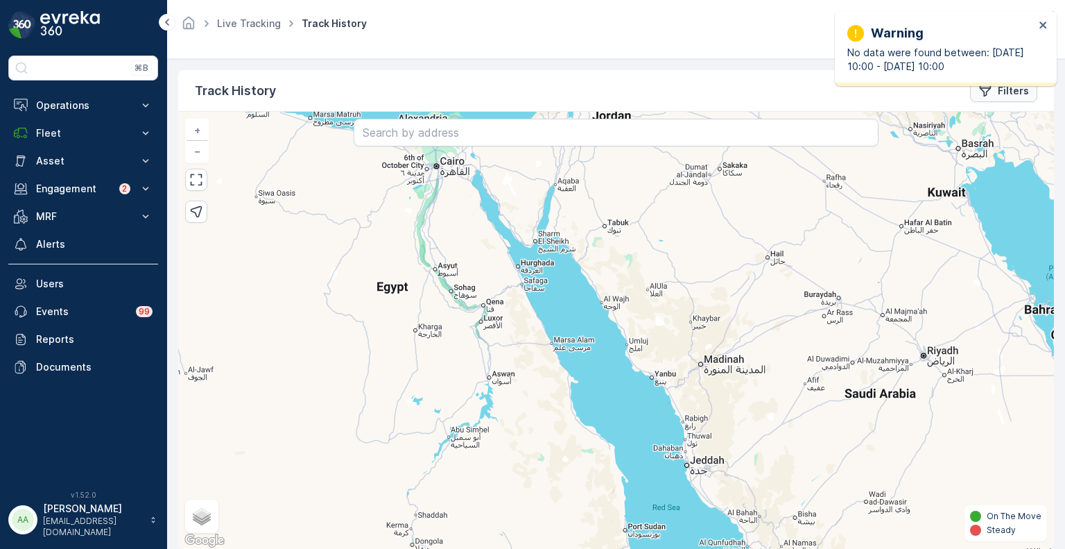
click at [992, 89] on div "Filters" at bounding box center [1003, 91] width 51 height 14
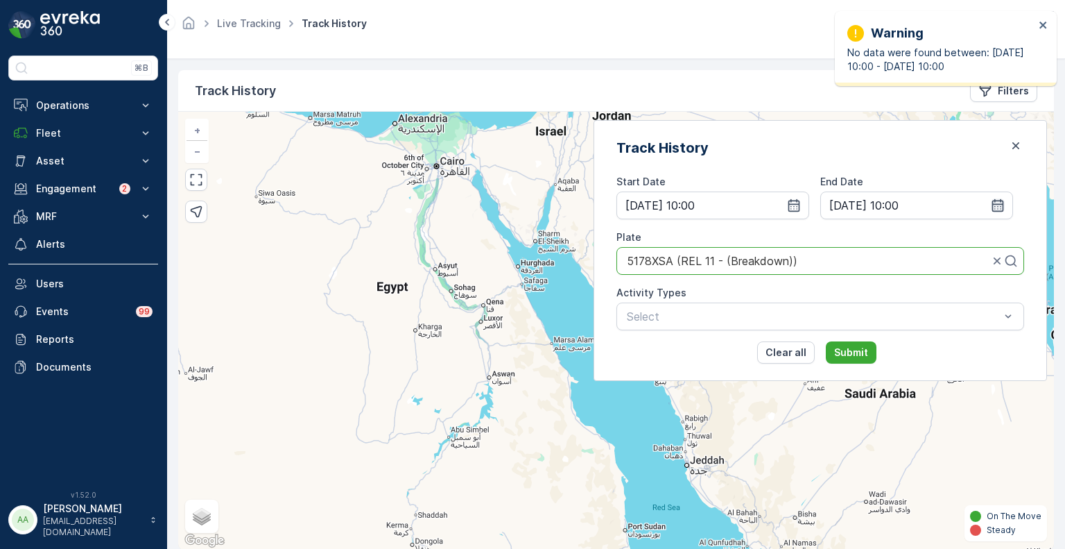
click at [996, 201] on icon "button" at bounding box center [998, 205] width 14 height 14
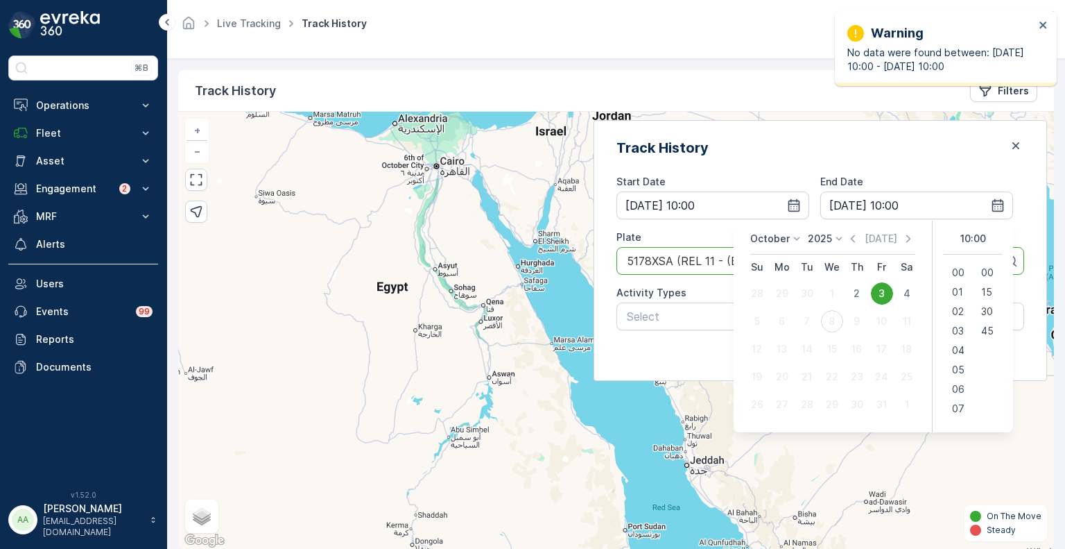
click at [850, 292] on div "2" at bounding box center [857, 293] width 22 height 22
type input "02.10.2025 10:00"
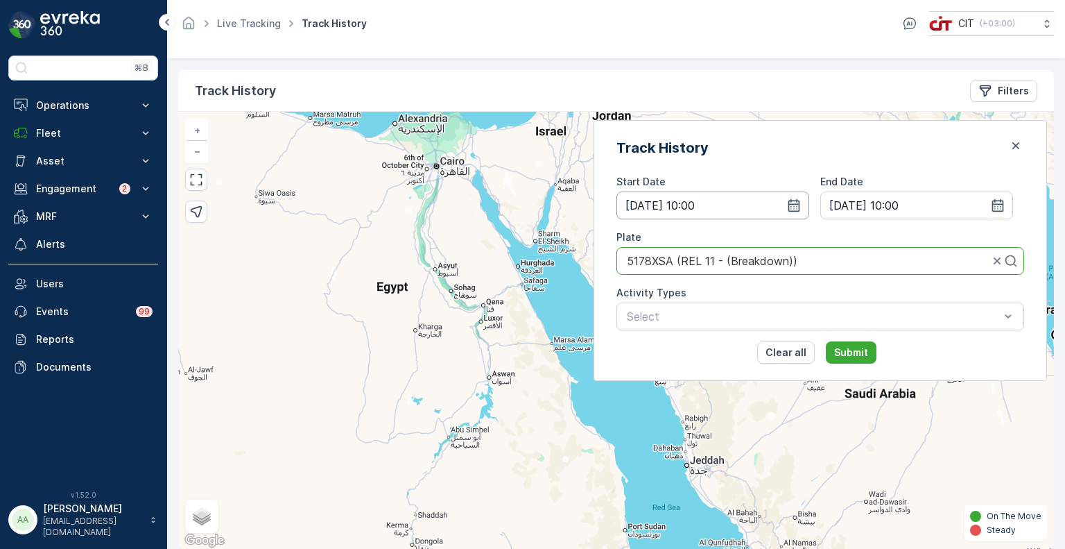
click at [738, 203] on input "02.10.2025 10:00" at bounding box center [712, 205] width 193 height 28
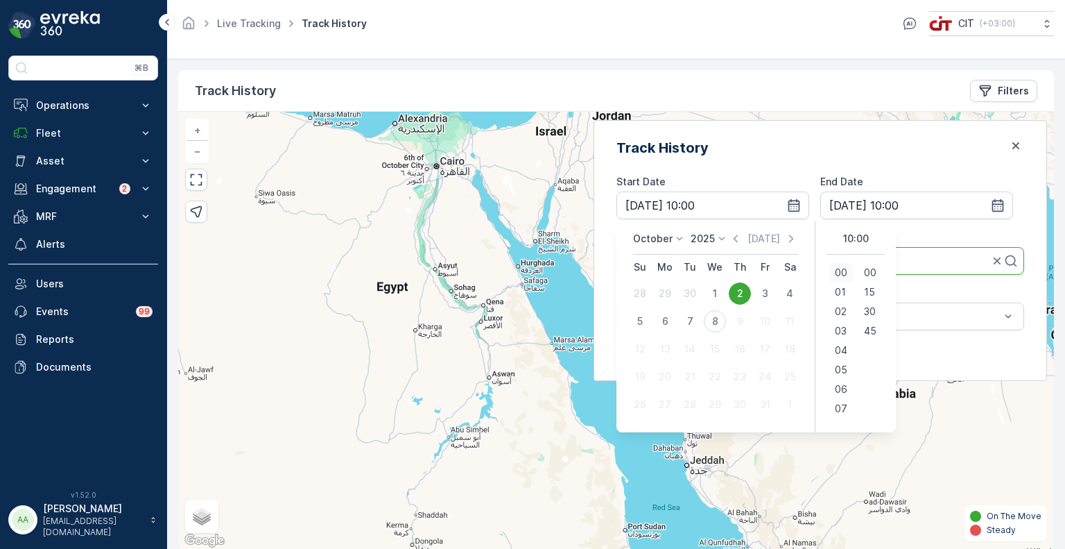
click at [847, 268] on span "00" at bounding box center [841, 273] width 12 height 14
type input "02.10.2025 00:00"
click at [847, 268] on span "00" at bounding box center [841, 273] width 12 height 14
type input "03.10.2025 10:00"
click at [814, 169] on div "Track History Start Date 02.10.2025 00:00 End Date 03.10.2025 10:00 Plate 5178X…" at bounding box center [821, 250] width 454 height 261
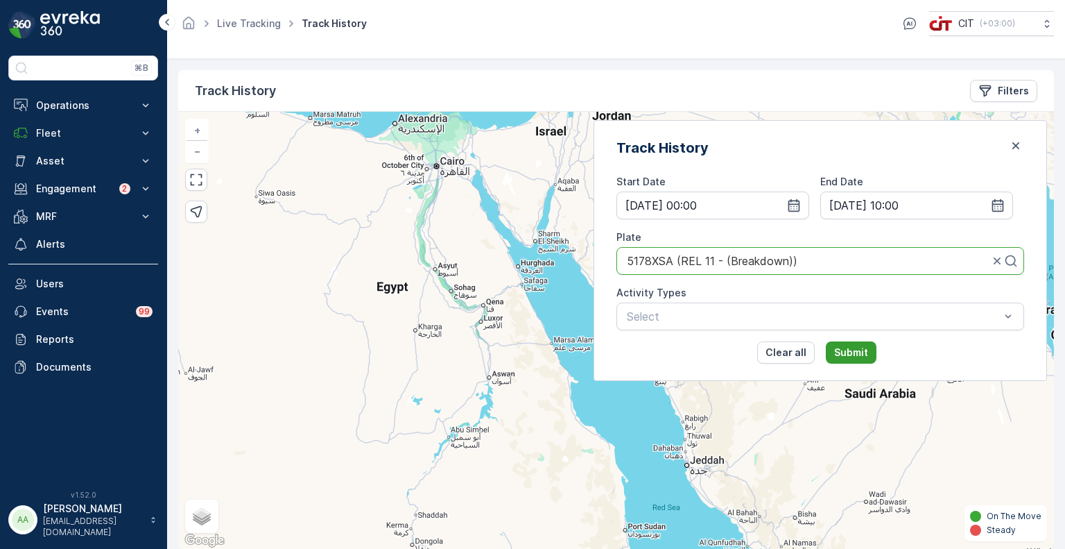
click at [868, 352] on p "Submit" at bounding box center [851, 352] width 34 height 14
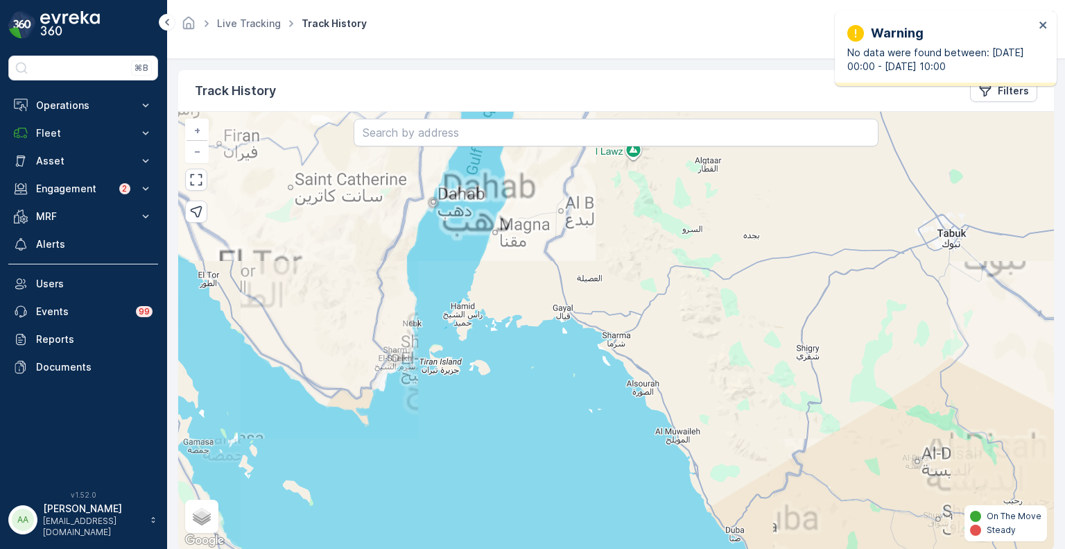
drag, startPoint x: 560, startPoint y: 207, endPoint x: 558, endPoint y: 303, distance: 95.7
click at [558, 303] on div "+ − Satellite Roadmap Terrain Hybrid Leaflet Keyboard shortcuts Map Data Map da…" at bounding box center [616, 331] width 876 height 438
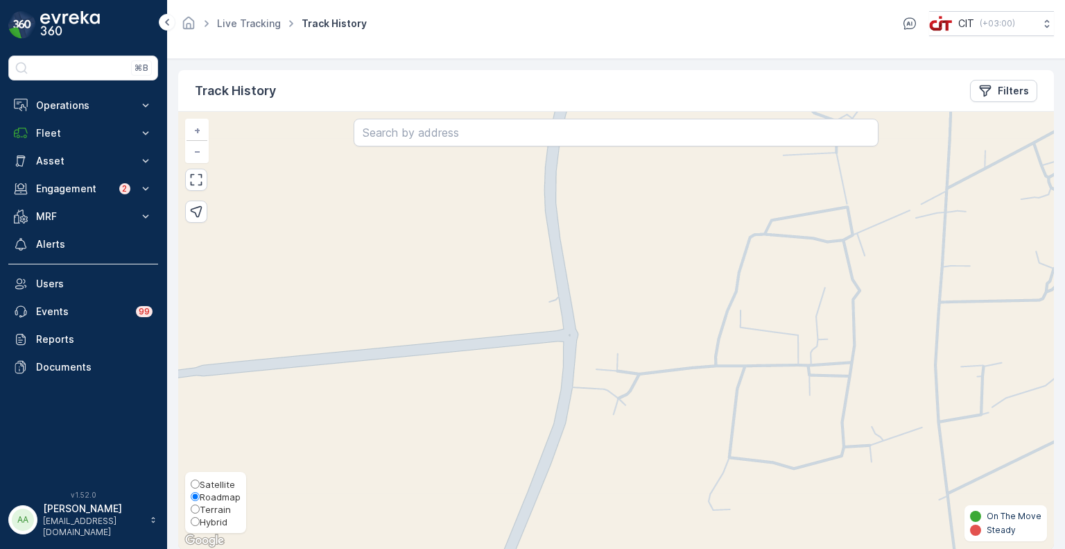
click at [205, 524] on span "Hybrid" at bounding box center [214, 521] width 28 height 11
click at [200, 524] on input "Hybrid" at bounding box center [195, 521] width 9 height 9
radio input "true"
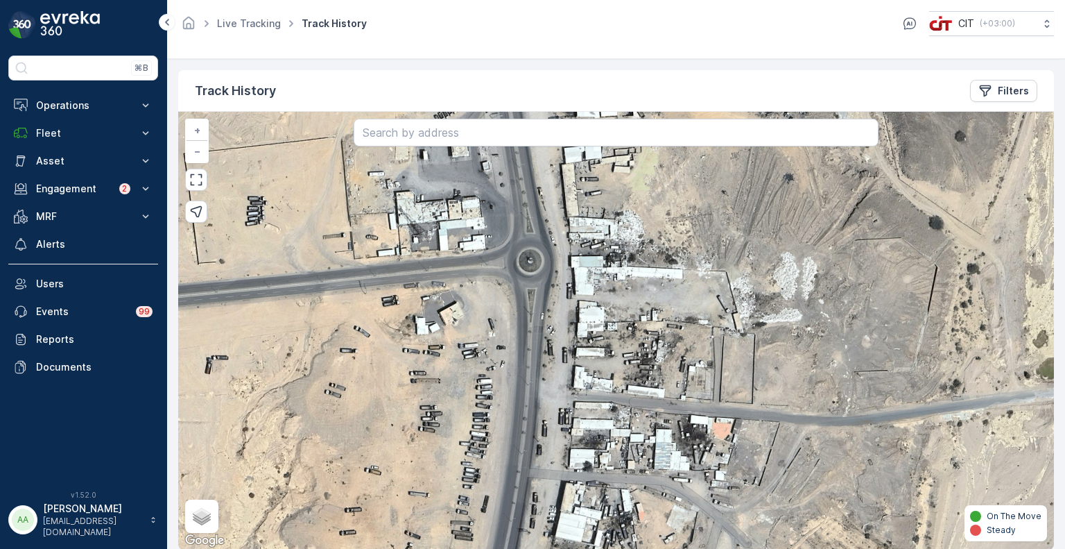
click at [587, 321] on div "+ − Satellite Roadmap Terrain Hybrid Leaflet Keyboard shortcuts Map Data Map da…" at bounding box center [616, 331] width 876 height 438
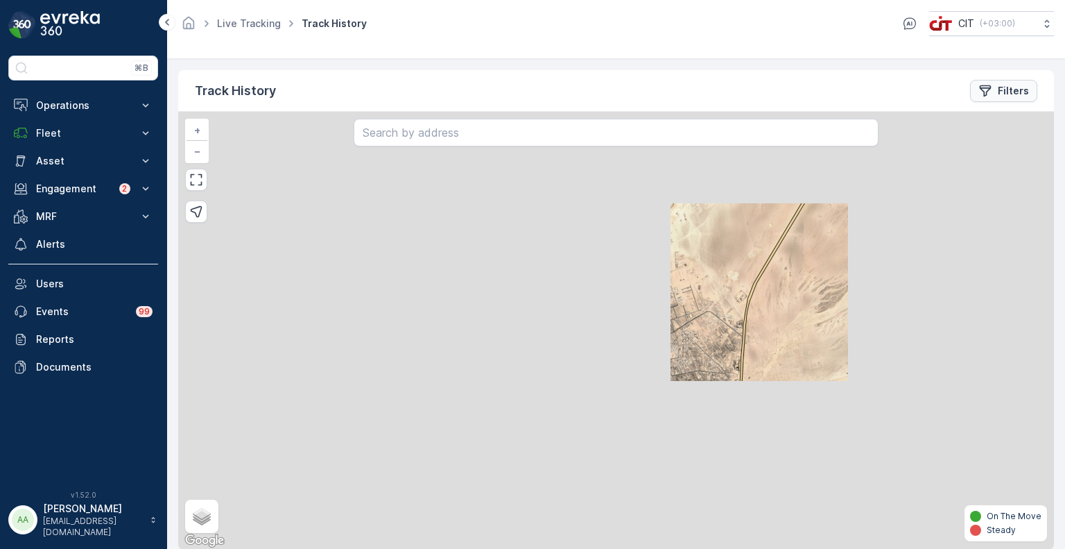
click at [985, 88] on icon "Filters" at bounding box center [985, 91] width 14 height 14
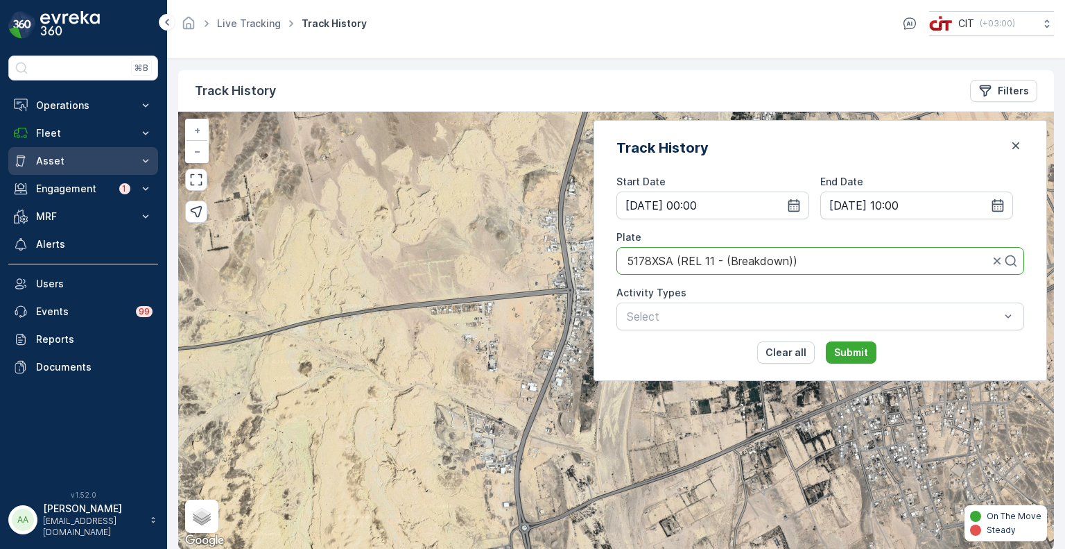
click at [58, 155] on p "Asset" at bounding box center [83, 161] width 94 height 14
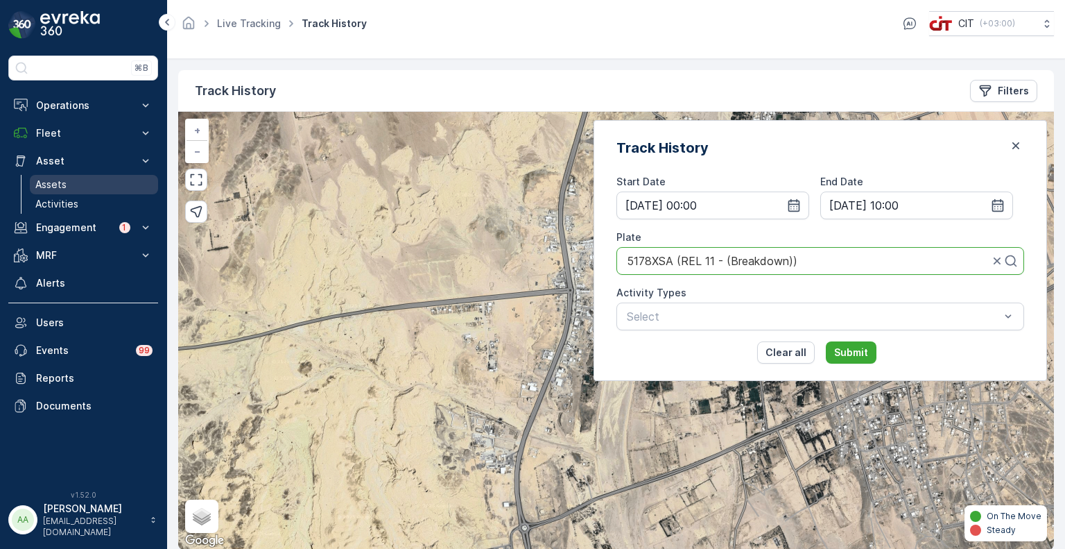
click at [60, 181] on p "Assets" at bounding box center [50, 185] width 31 height 14
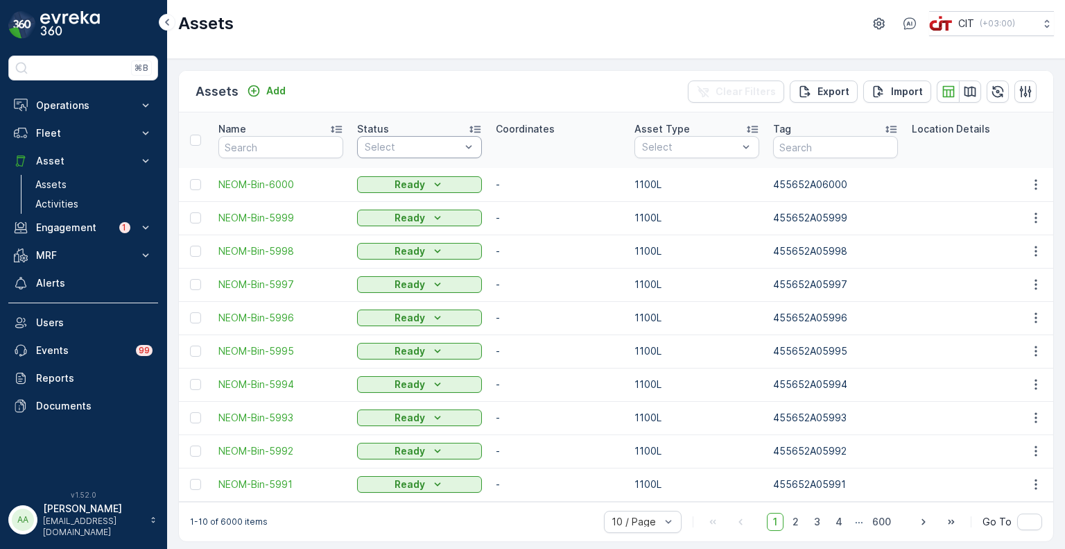
click at [433, 157] on div "Select" at bounding box center [419, 147] width 125 height 22
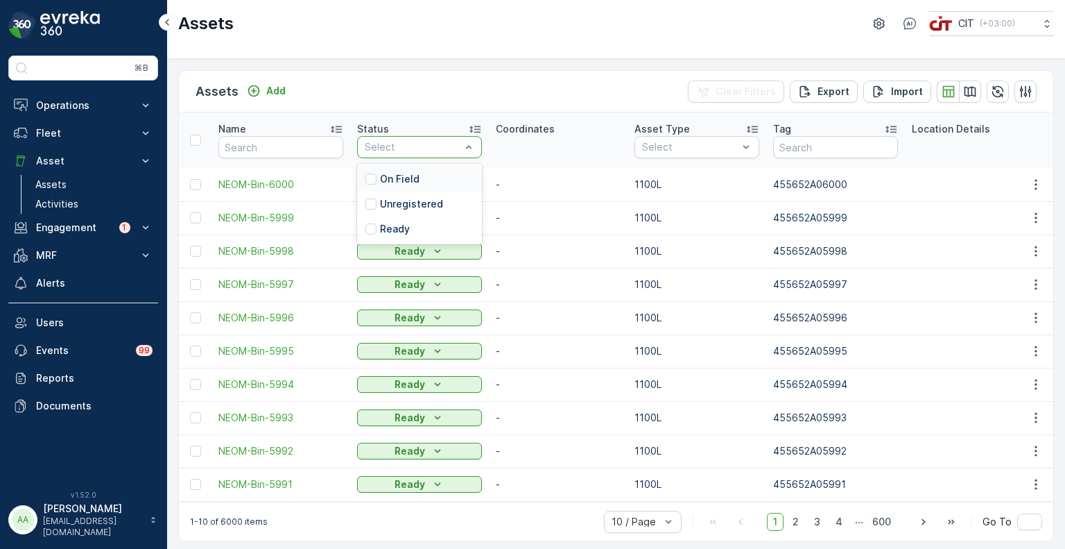
click at [395, 178] on p "On Field" at bounding box center [400, 179] width 40 height 14
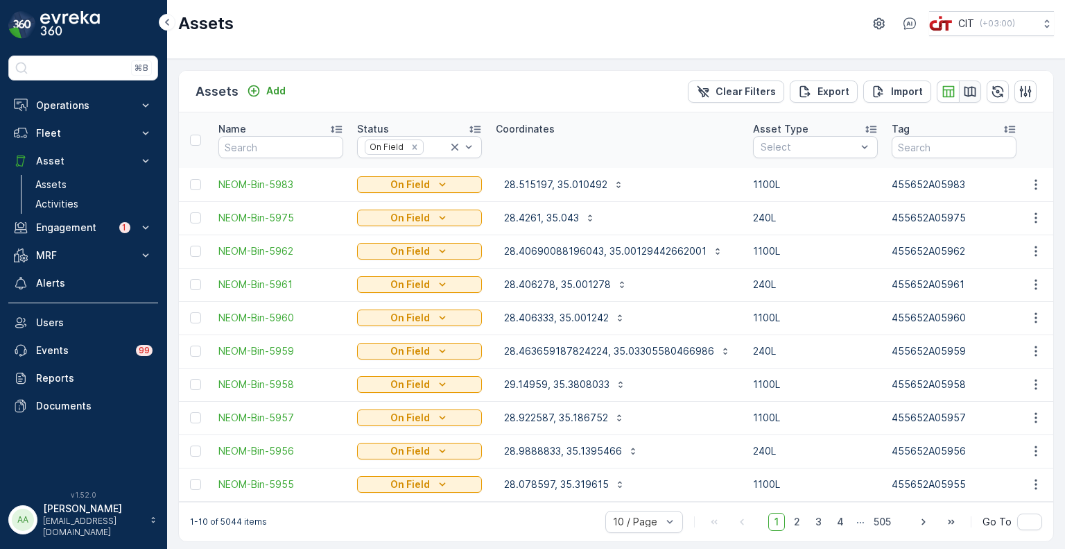
click at [968, 88] on icon "button" at bounding box center [970, 92] width 14 height 14
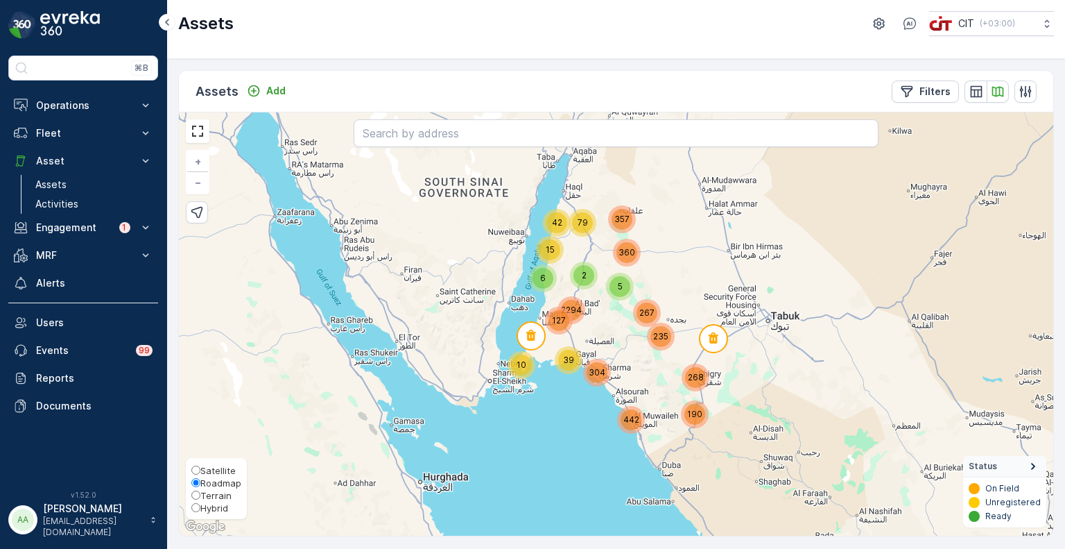
click at [202, 509] on span "Hybrid" at bounding box center [214, 507] width 28 height 11
click at [200, 509] on input "Hybrid" at bounding box center [195, 507] width 9 height 9
radio input "true"
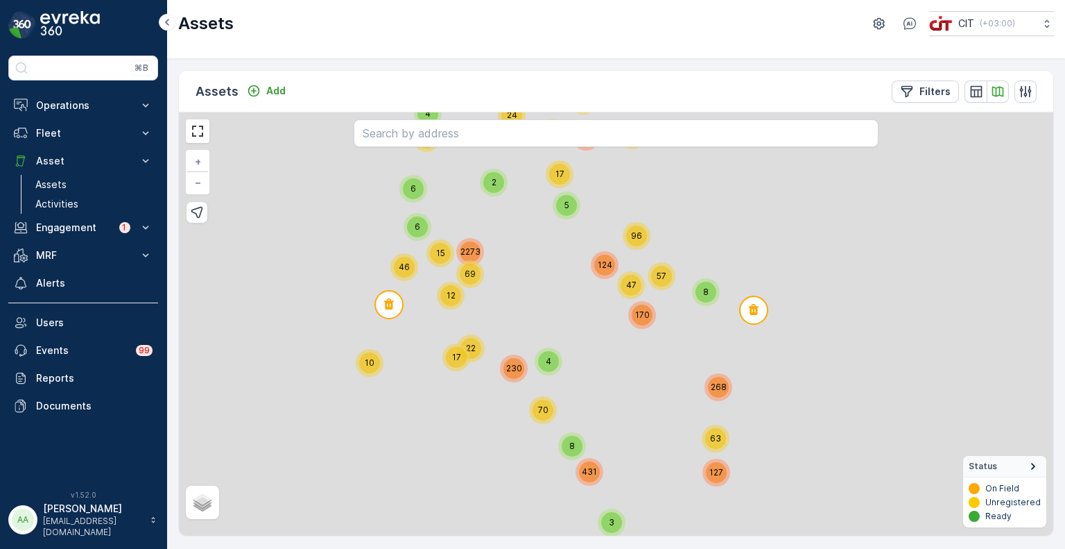
drag, startPoint x: 783, startPoint y: 362, endPoint x: 671, endPoint y: 382, distance: 114.1
click at [671, 382] on div "3 8 431 63 127 268 10 11 4 6 35 47 96 124 8 170 57 22 17 4 70 230 17 67 263 13 …" at bounding box center [616, 323] width 874 height 423
click at [643, 312] on span "170" at bounding box center [642, 314] width 15 height 10
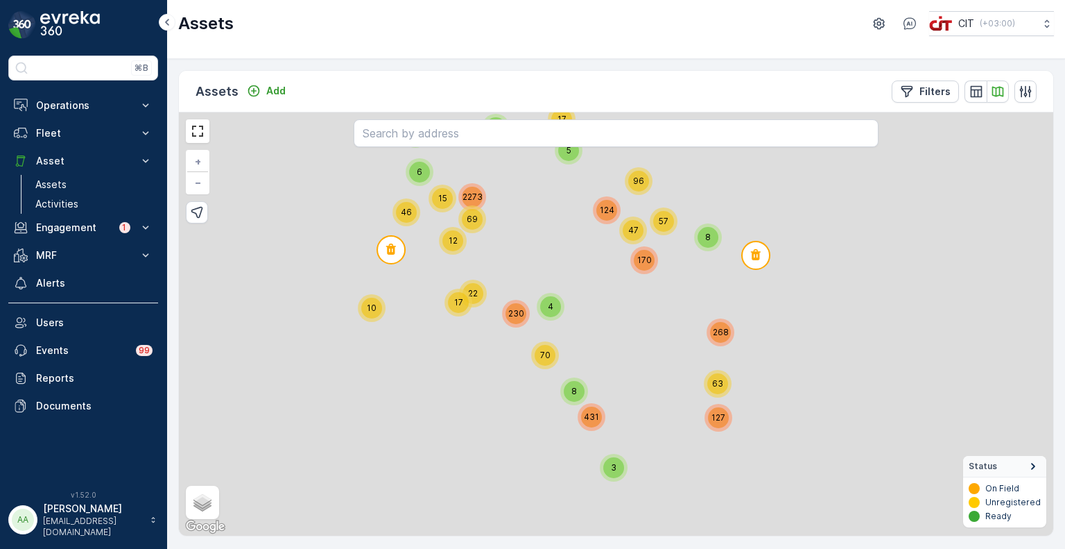
drag, startPoint x: 717, startPoint y: 440, endPoint x: 662, endPoint y: 331, distance: 121.9
click at [668, 331] on div "3 8 431 63 127 268 10 11 4 6 35 47 96 124 8 170 57 22 17 4 70 230 17 67 263 13 …" at bounding box center [616, 323] width 874 height 423
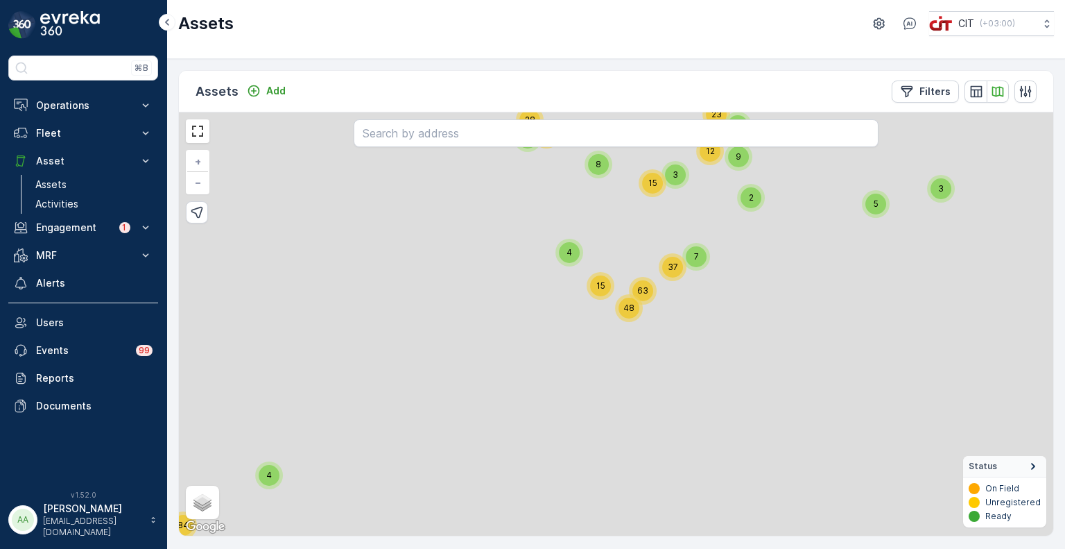
drag, startPoint x: 659, startPoint y: 228, endPoint x: 643, endPoint y: 320, distance: 92.9
click at [643, 320] on div "2 7 2 7 422 56 6 16 12 57 38 3 128 140 4 5 2 9 3 6 6 5 19 5 4 3 15 17 8 4 9 15 …" at bounding box center [616, 323] width 874 height 423
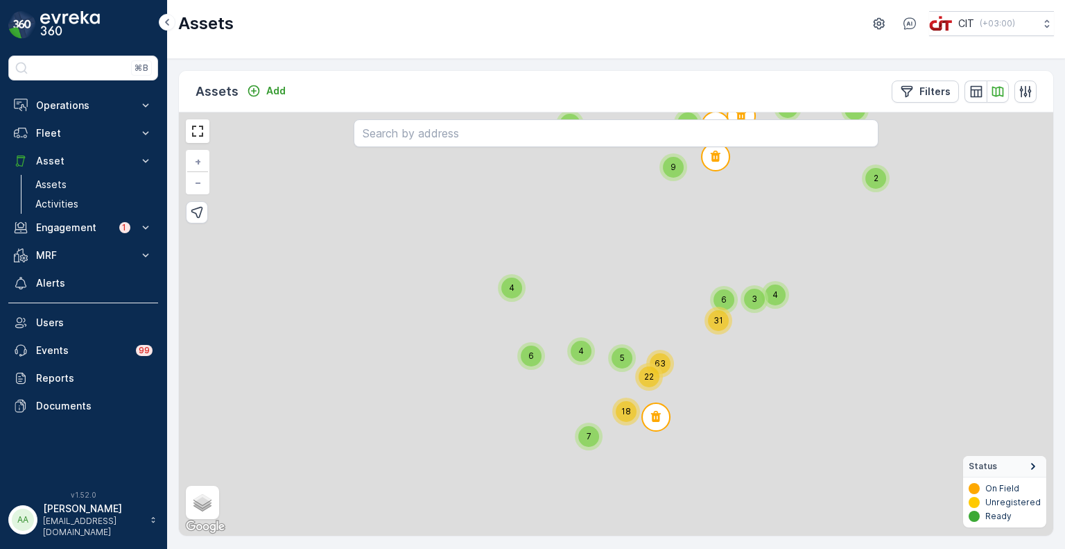
drag, startPoint x: 641, startPoint y: 296, endPoint x: 649, endPoint y: 365, distance: 69.1
click at [649, 365] on div "22" at bounding box center [649, 377] width 28 height 28
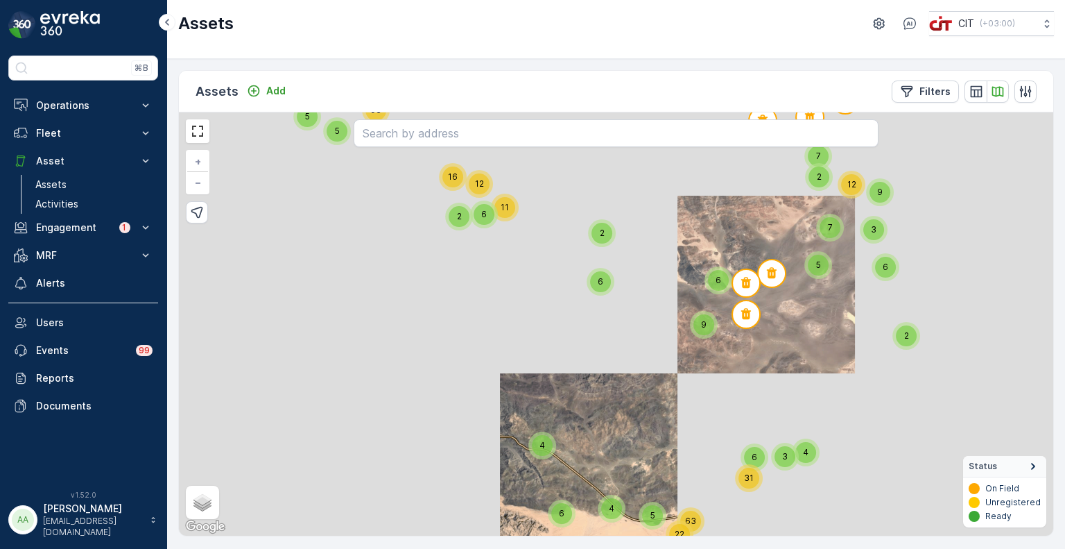
drag, startPoint x: 836, startPoint y: 354, endPoint x: 775, endPoint y: 486, distance: 145.5
click at [775, 486] on div "2 7 2 7 56 234 132 32 24 6 16 12 5 15 16 21 24 4 10 3 20 22 86 8 118 14 4 4 2 8…" at bounding box center [616, 323] width 874 height 423
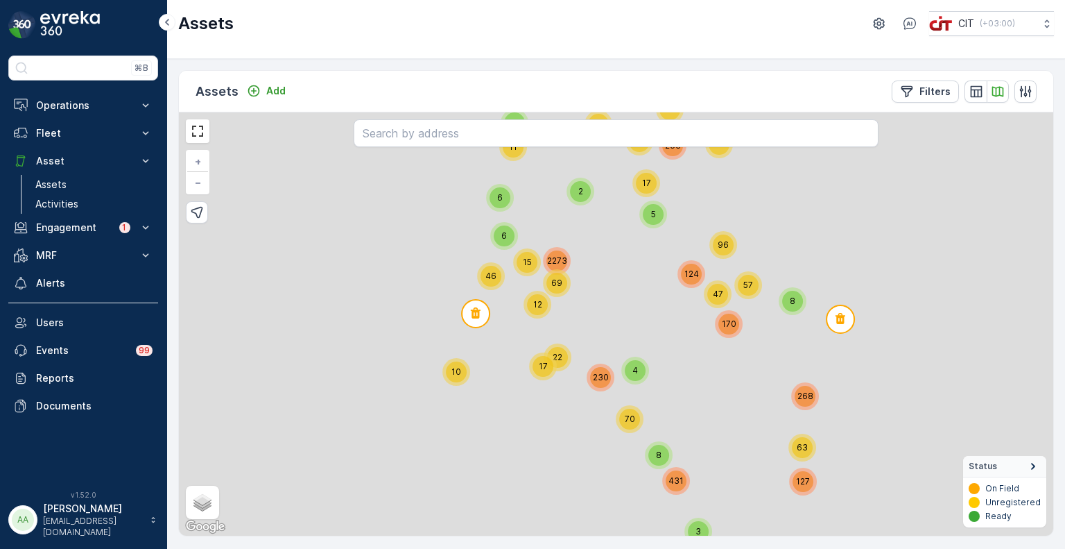
drag, startPoint x: 687, startPoint y: 467, endPoint x: 701, endPoint y: 353, distance: 114.6
click at [701, 353] on div "3 8 431 63 127 268 10 11 4 6 35 47 96 124 8 170 57 22 17 4 70 230 17 67 263 13 …" at bounding box center [616, 323] width 874 height 423
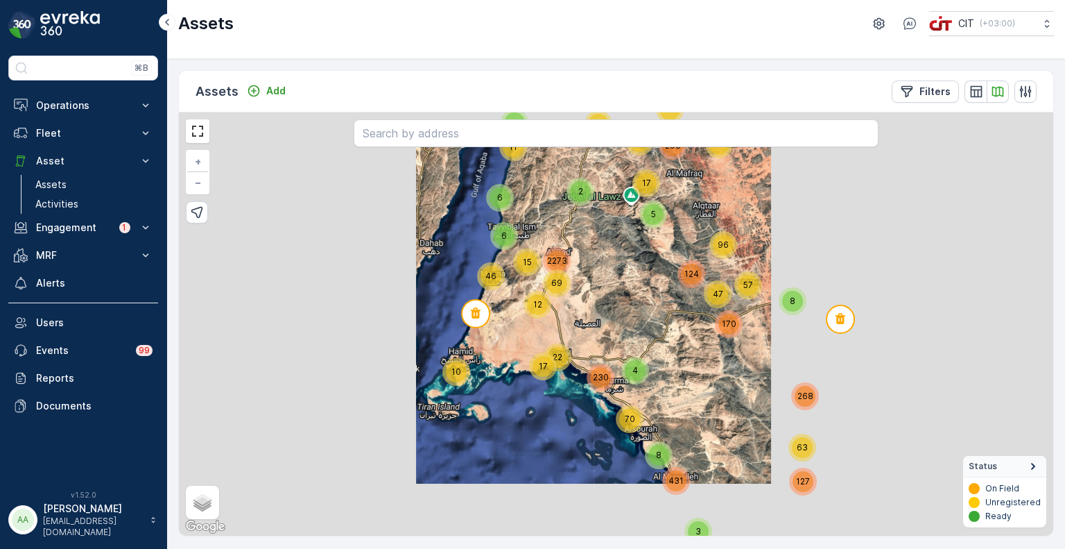
click at [730, 322] on span "170" at bounding box center [729, 323] width 15 height 10
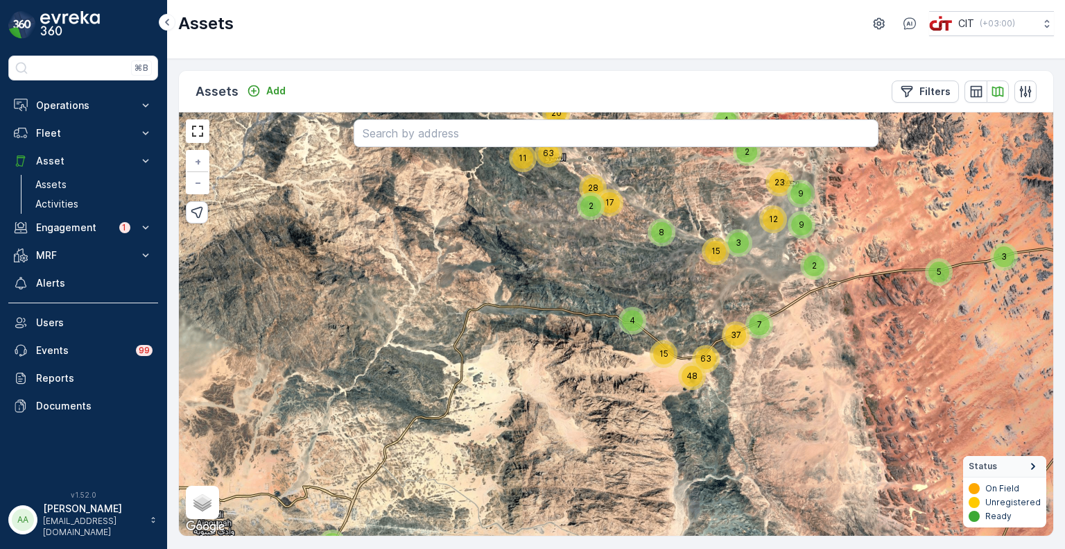
click at [722, 374] on div "2 7 2 7 422 56 6 16 12 57 38 3 128 140 4 5 2 9 3 6 6 5 19 5 4 3 15 17 8 4 9 15 …" at bounding box center [616, 323] width 874 height 423
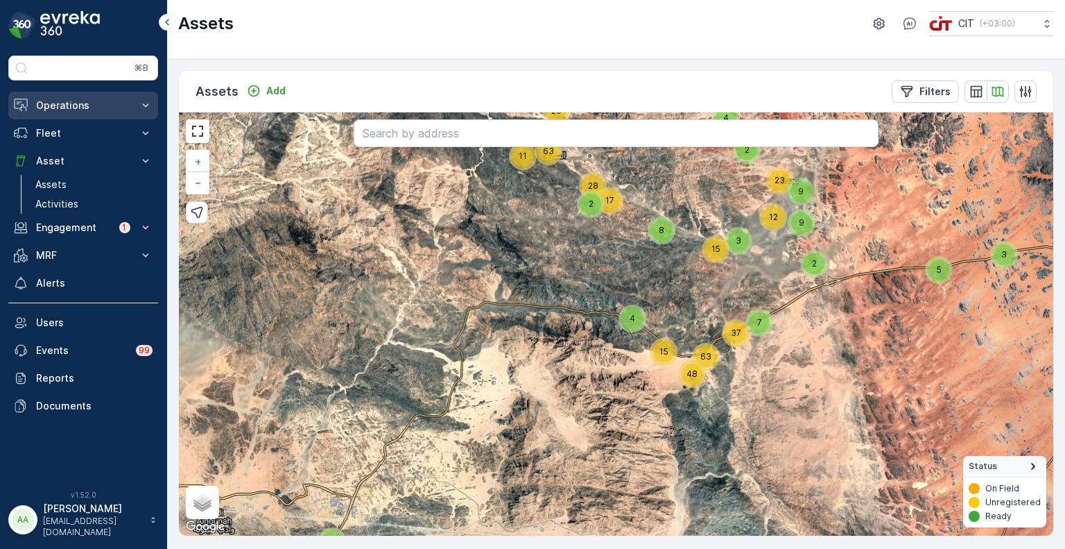
click at [61, 106] on p "Operations" at bounding box center [83, 105] width 94 height 14
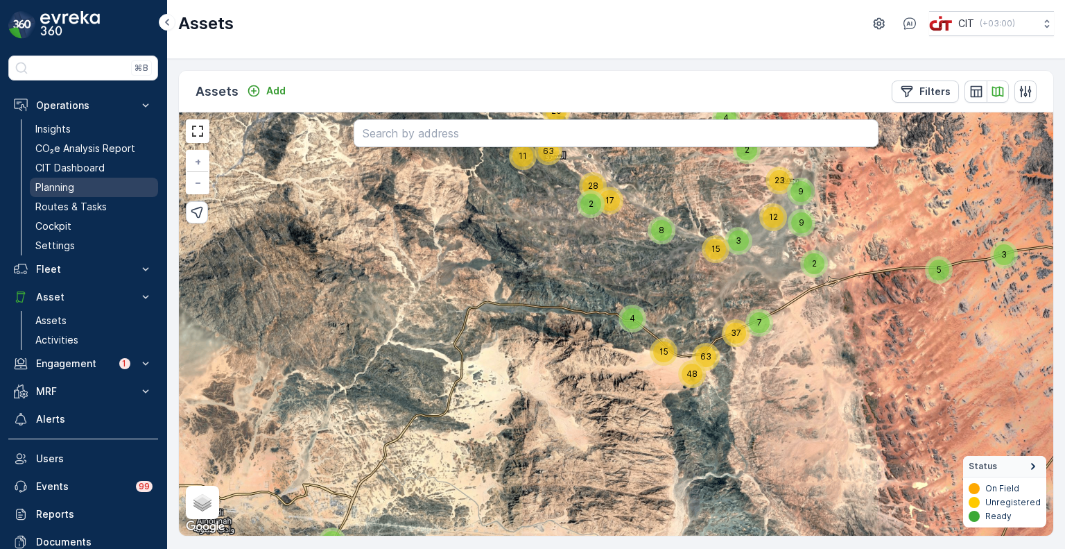
click at [69, 180] on p "Planning" at bounding box center [54, 187] width 39 height 14
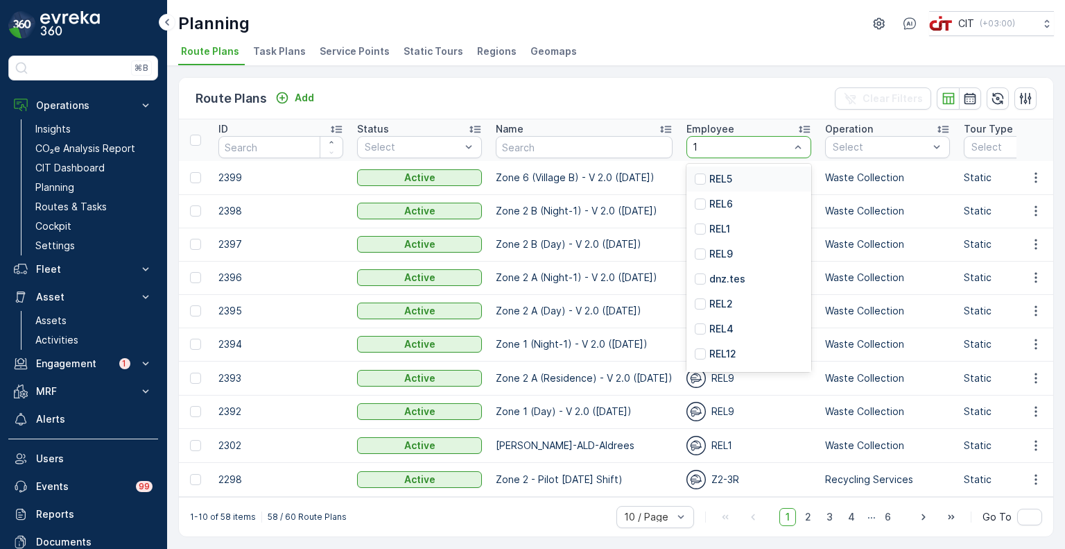
type input "12"
click at [718, 174] on p "REL12" at bounding box center [722, 179] width 27 height 14
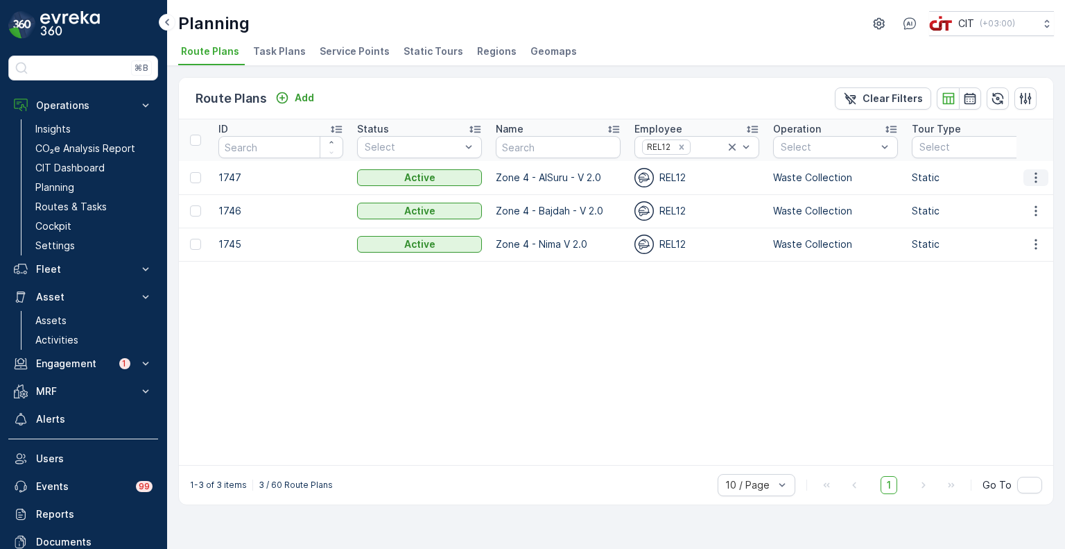
click at [1032, 174] on icon "button" at bounding box center [1036, 178] width 14 height 14
click at [1022, 195] on span "Edit Route Plan" at bounding box center [1022, 197] width 71 height 14
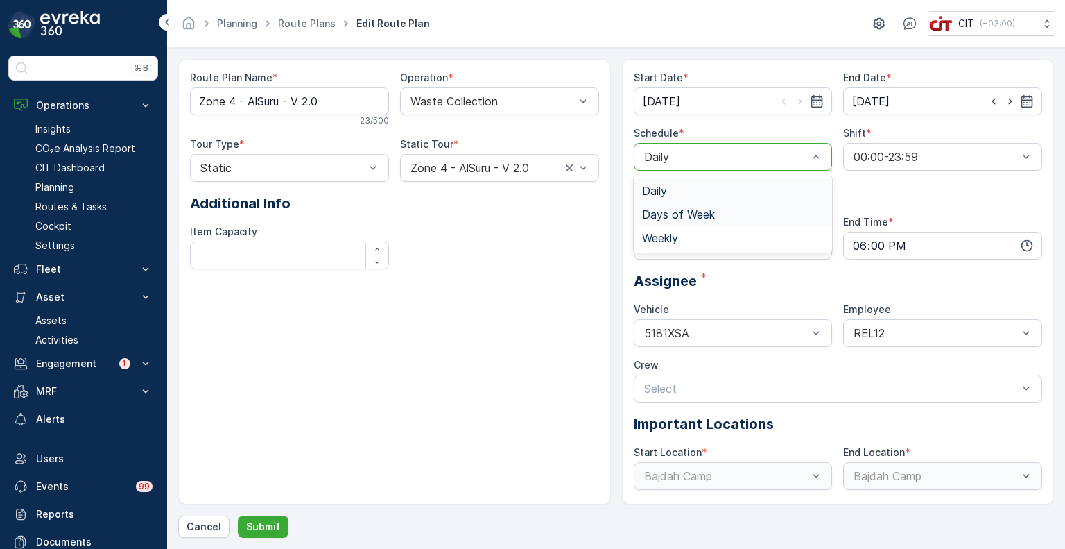
click at [677, 215] on span "Days of Week" at bounding box center [678, 214] width 73 height 12
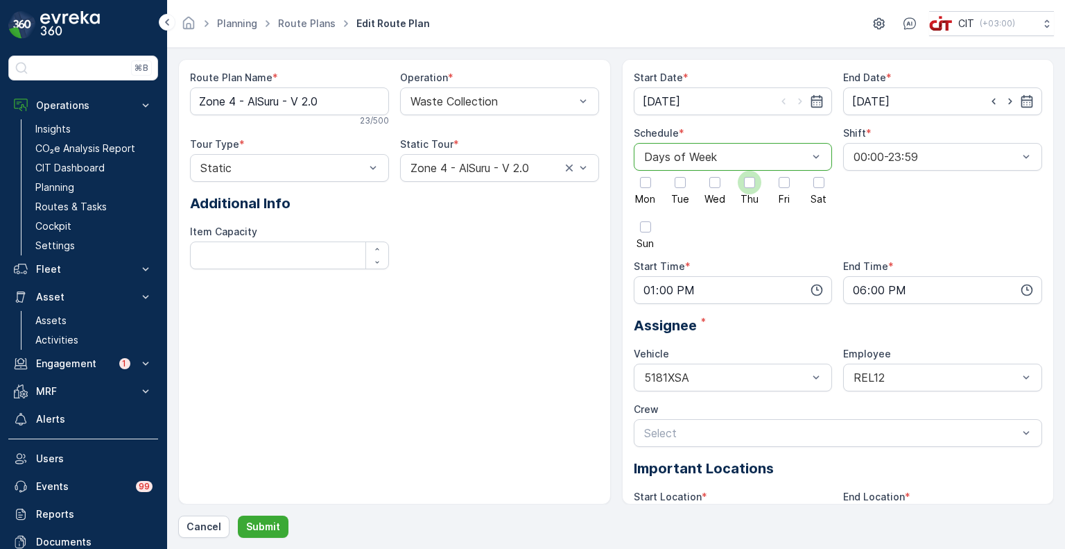
click at [748, 180] on div at bounding box center [749, 182] width 11 height 11
click at [750, 171] on input "Thu" at bounding box center [750, 171] width 0 height 0
click at [650, 224] on div at bounding box center [645, 226] width 11 height 11
click at [646, 215] on input "Sun" at bounding box center [646, 215] width 0 height 0
click at [682, 183] on div at bounding box center [680, 182] width 11 height 11
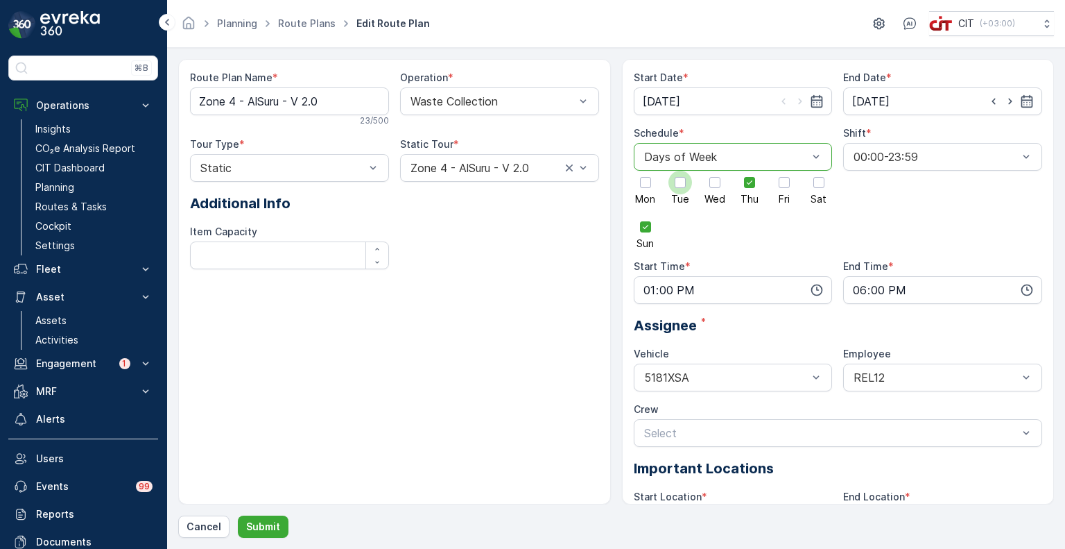
click at [680, 171] on input "Tue" at bounding box center [680, 171] width 0 height 0
click at [263, 526] on p "Submit" at bounding box center [263, 526] width 34 height 14
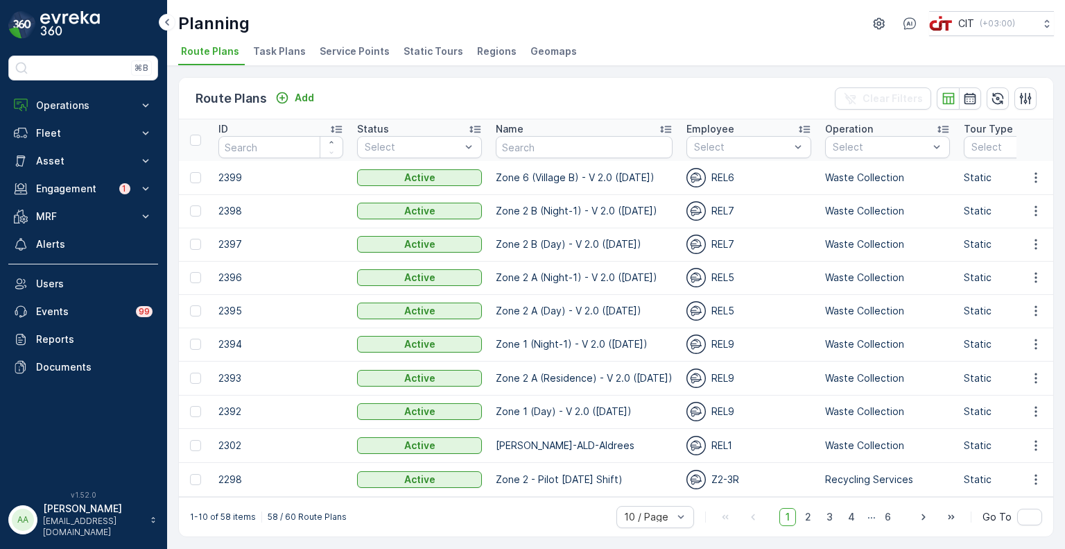
click at [336, 49] on span "Service Points" at bounding box center [355, 51] width 70 height 14
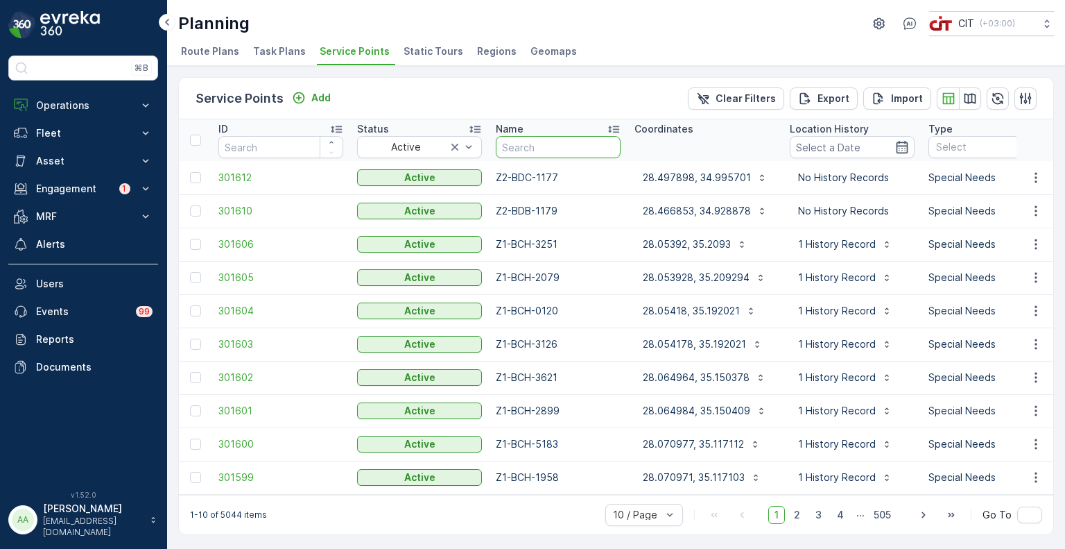
click at [538, 145] on input "text" at bounding box center [558, 147] width 125 height 22
type input "z4-nm"
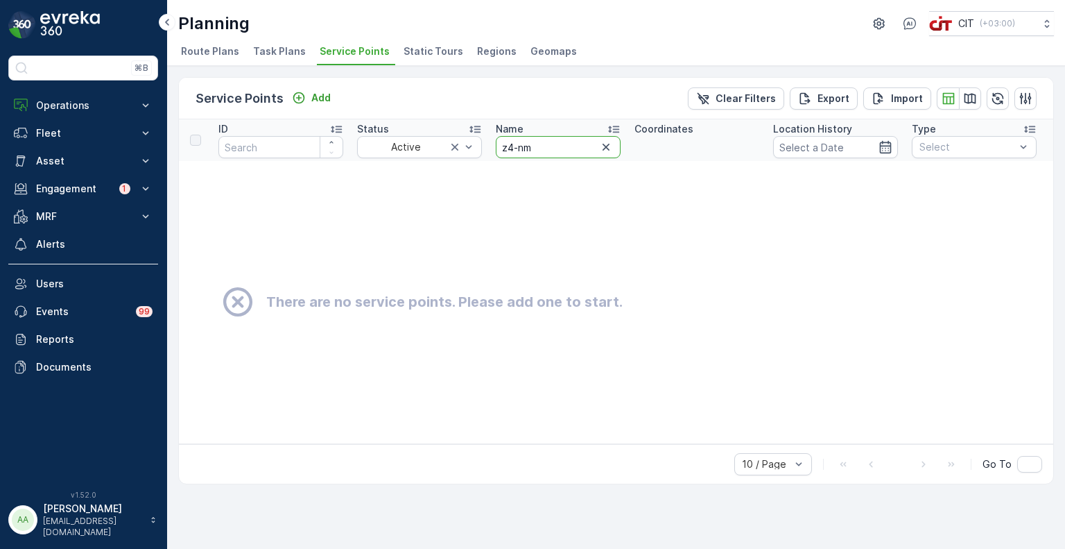
click at [552, 151] on input "z4-nm" at bounding box center [558, 147] width 125 height 22
type input "z4-n"
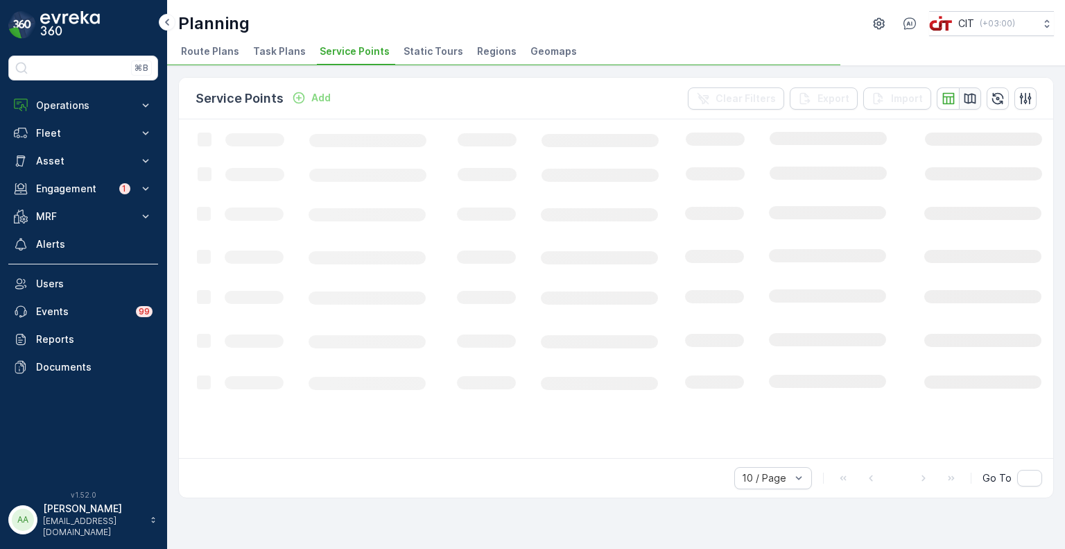
click at [967, 96] on icon "button" at bounding box center [970, 99] width 14 height 14
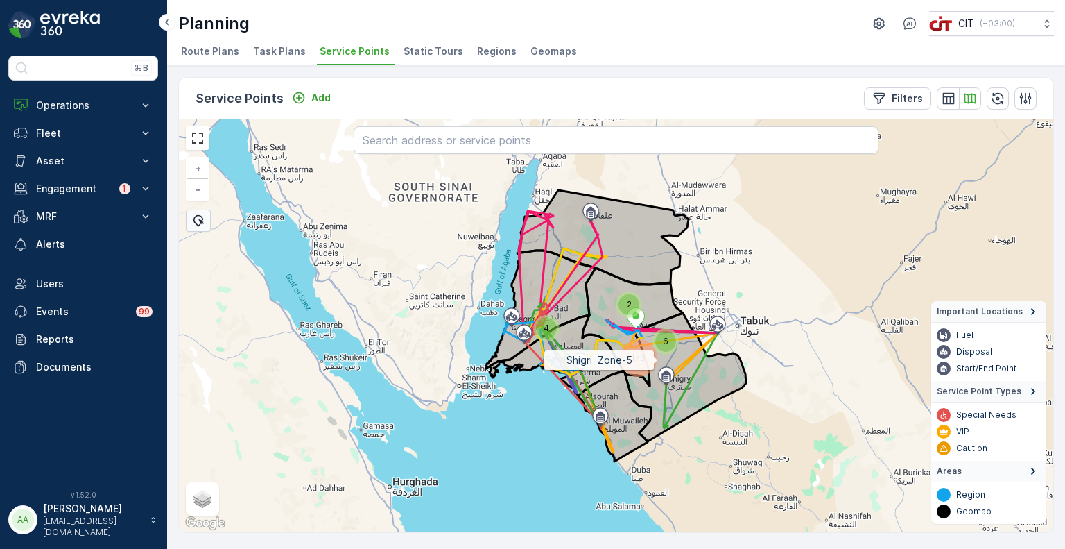
click at [655, 360] on icon at bounding box center [685, 377] width 121 height 128
click at [646, 354] on div "173" at bounding box center [639, 358] width 32 height 32
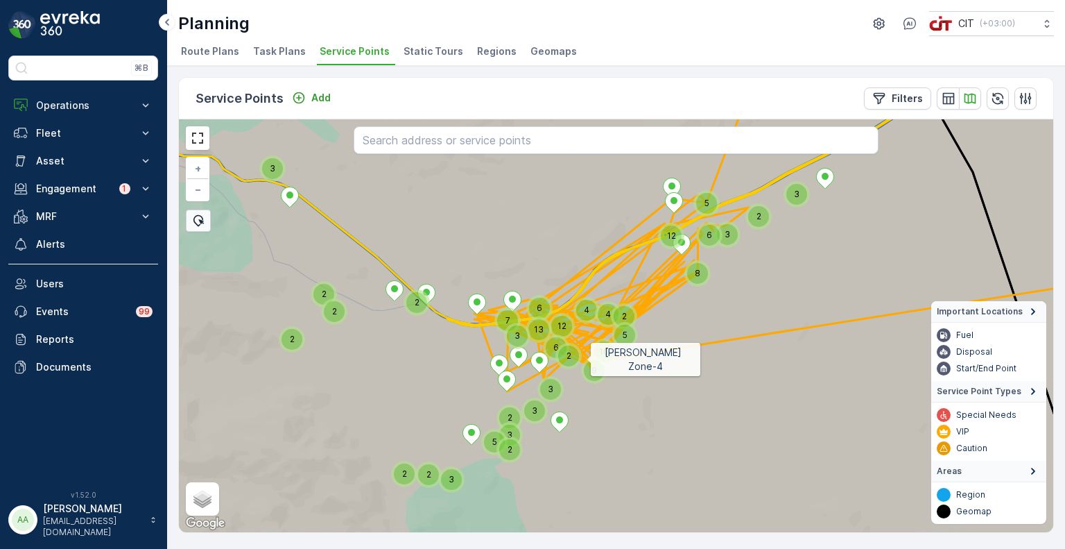
click at [564, 343] on icon at bounding box center [598, 325] width 1019 height 499
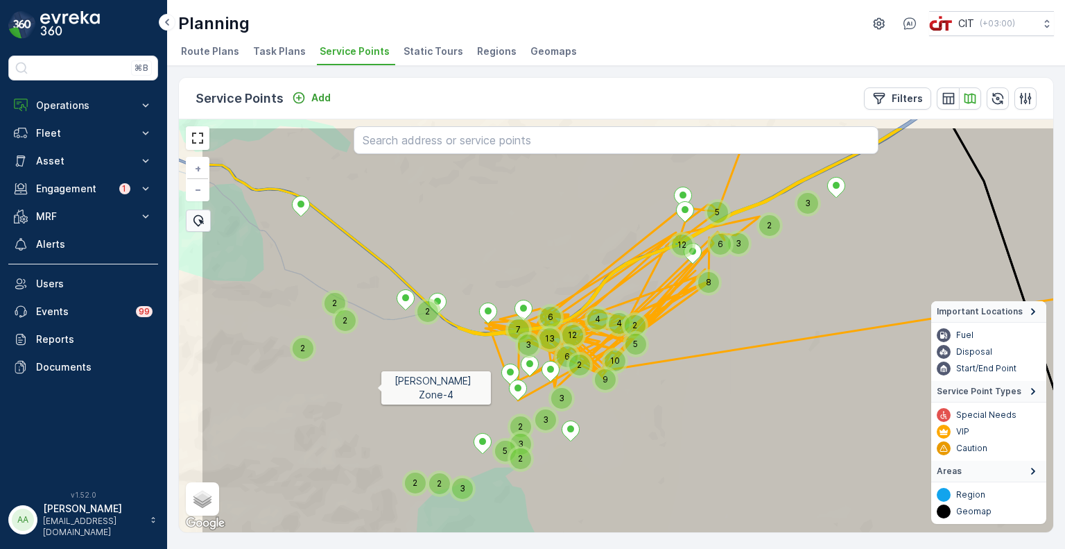
drag, startPoint x: 264, startPoint y: 329, endPoint x: 376, endPoint y: 379, distance: 123.2
click at [376, 379] on icon at bounding box center [666, 375] width 933 height 499
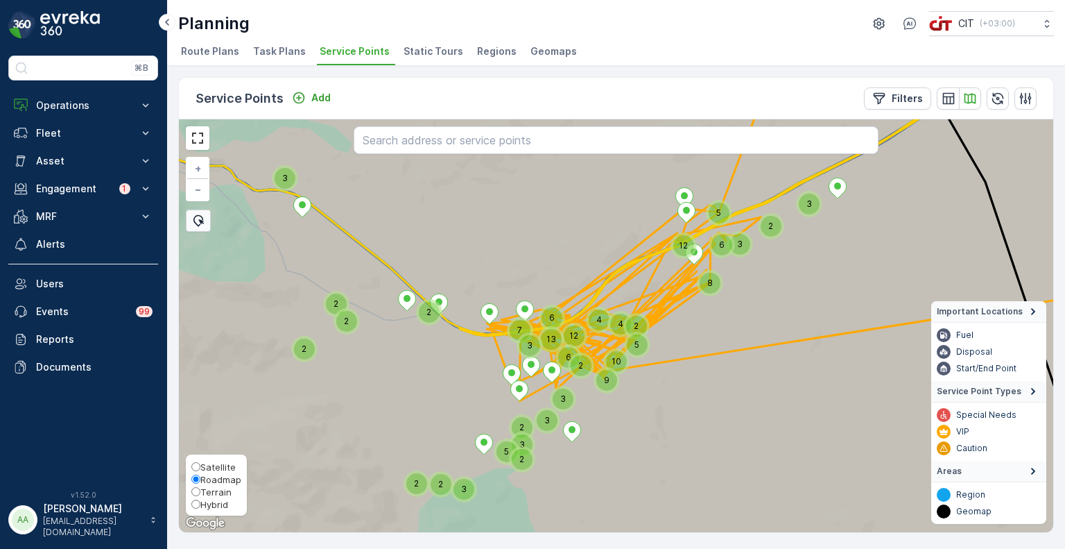
click at [193, 503] on input "Hybrid" at bounding box center [195, 503] width 9 height 9
radio input "true"
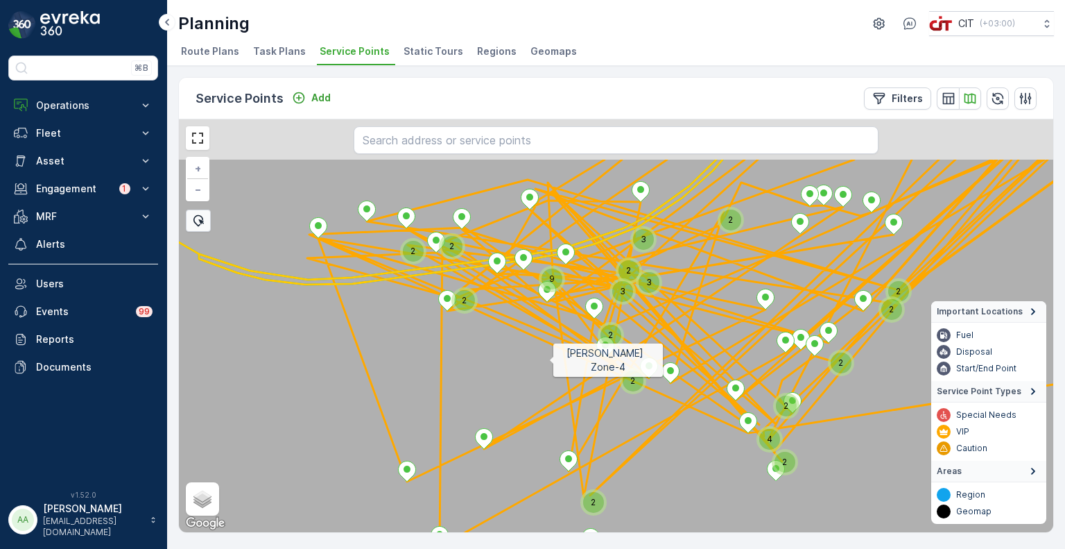
drag, startPoint x: 628, startPoint y: 270, endPoint x: 550, endPoint y: 351, distance: 112.8
click at [550, 351] on icon at bounding box center [537, 406] width 1053 height 499
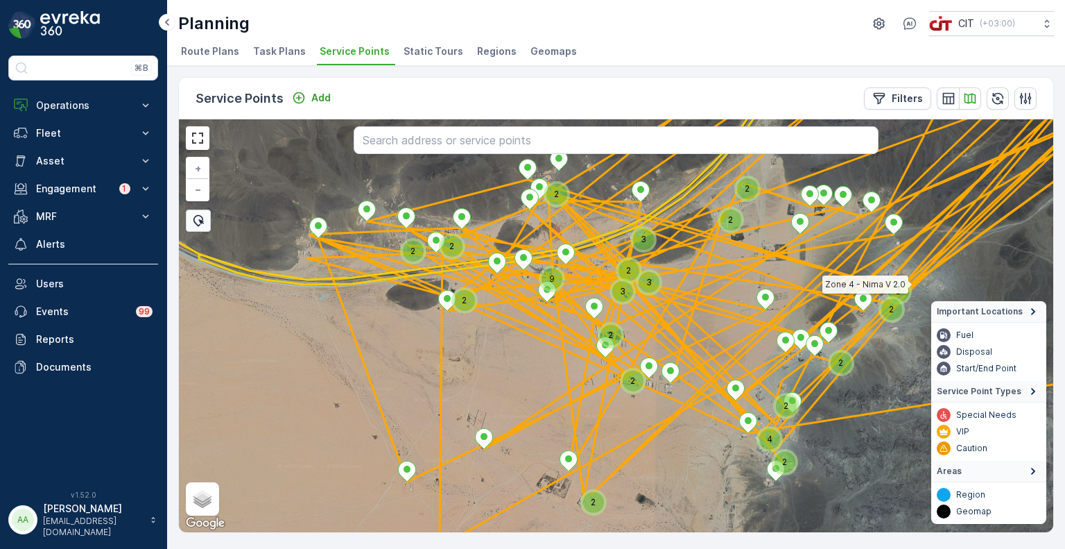
click at [641, 325] on icon at bounding box center [724, 312] width 834 height 468
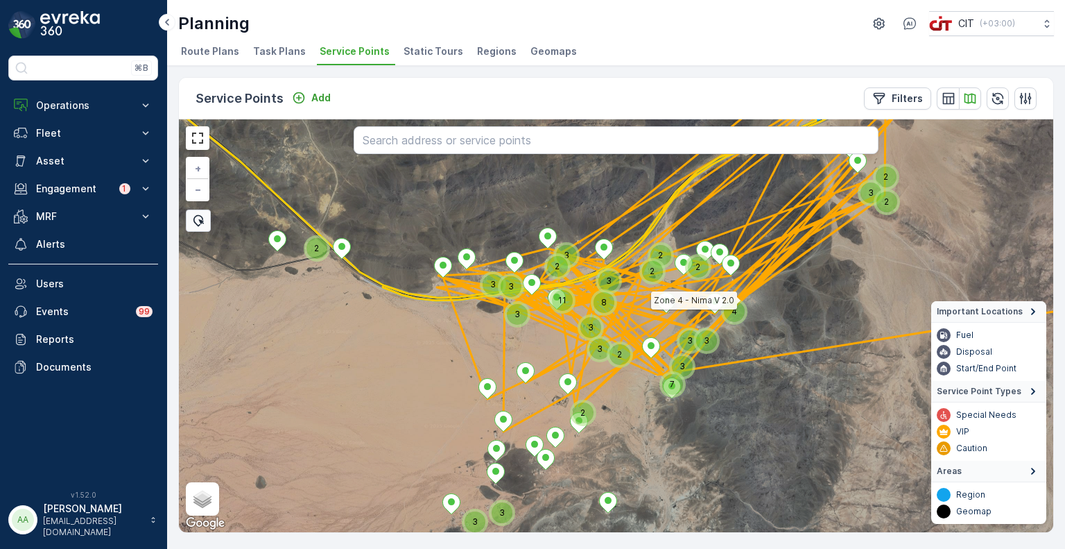
click at [203, 49] on span "Route Plans" at bounding box center [210, 51] width 58 height 14
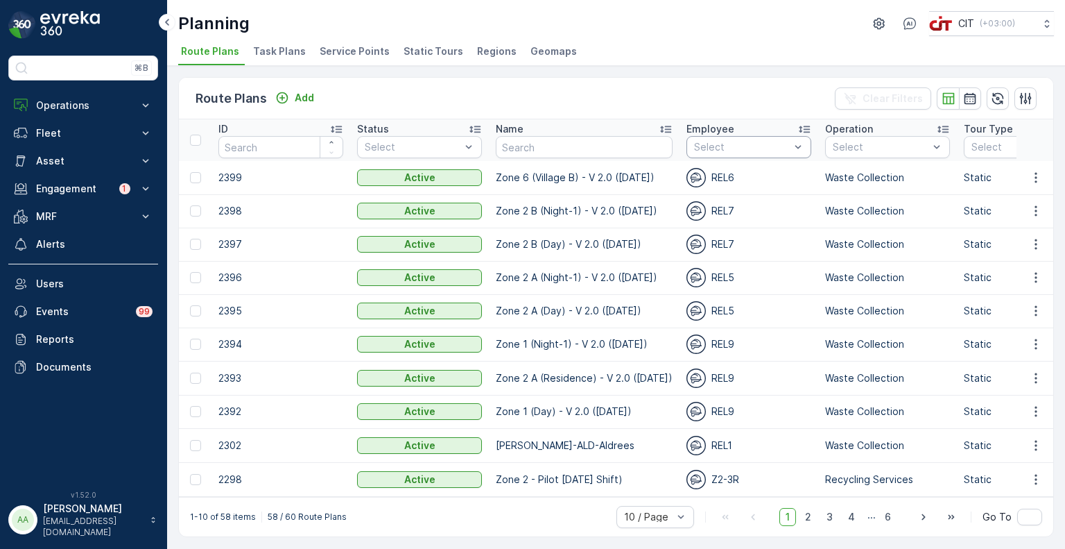
click at [706, 137] on div "Select" at bounding box center [748, 147] width 125 height 22
type input "12"
click at [716, 178] on p "REL12" at bounding box center [722, 179] width 27 height 14
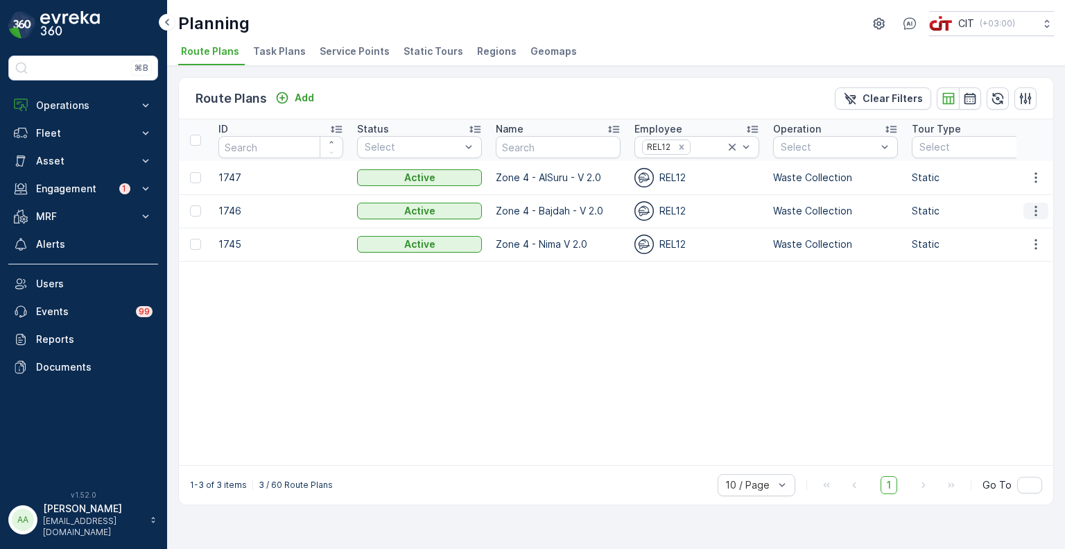
click at [1038, 207] on icon "button" at bounding box center [1036, 211] width 14 height 14
click at [1004, 227] on span "Edit Route Plan" at bounding box center [1022, 231] width 71 height 14
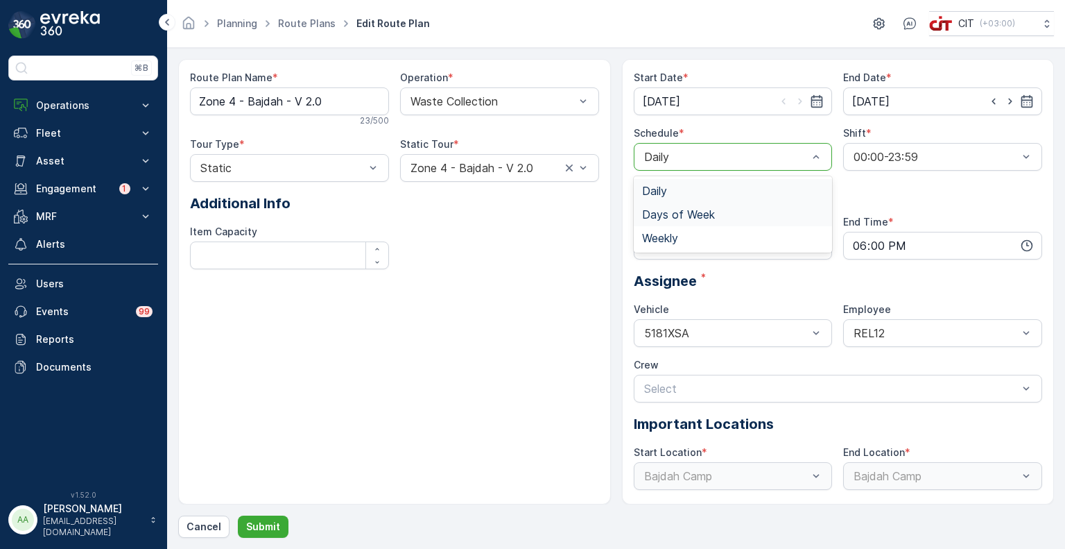
click at [664, 213] on span "Days of Week" at bounding box center [678, 214] width 73 height 12
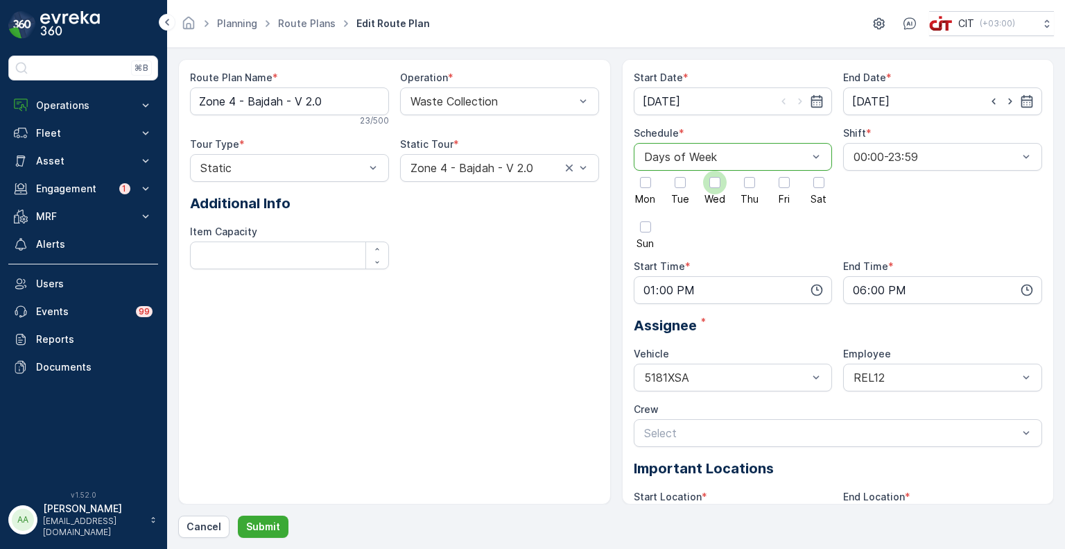
click at [711, 178] on div at bounding box center [714, 182] width 11 height 11
click at [715, 171] on input "Wed" at bounding box center [715, 171] width 0 height 0
click at [818, 185] on div at bounding box center [818, 182] width 11 height 11
click at [819, 171] on input "Sat" at bounding box center [819, 171] width 0 height 0
click at [644, 179] on div at bounding box center [645, 182] width 11 height 11
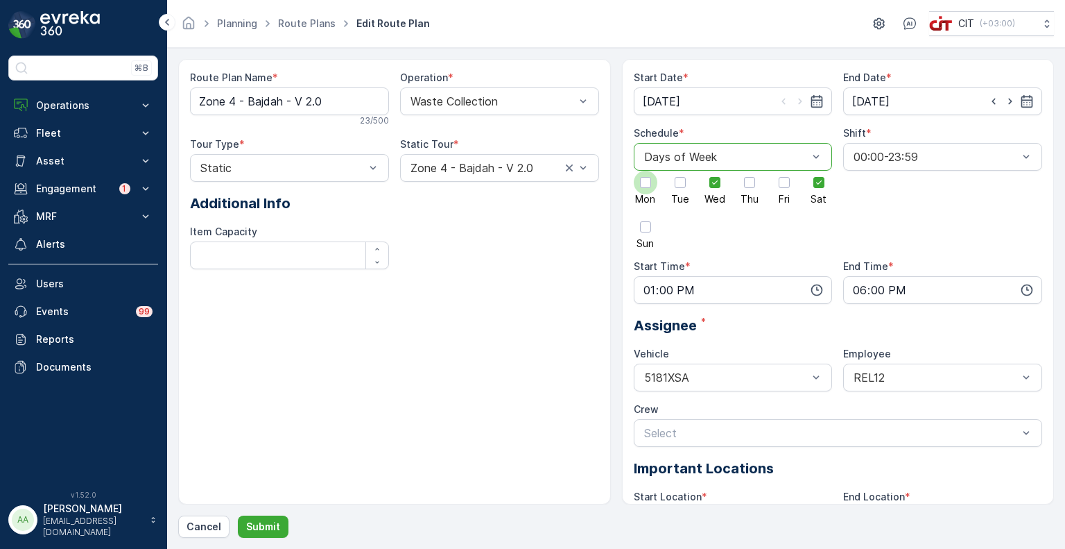
click at [646, 171] on input "Mon" at bounding box center [646, 171] width 0 height 0
click at [270, 521] on p "Submit" at bounding box center [263, 526] width 34 height 14
